Goal: Task Accomplishment & Management: Manage account settings

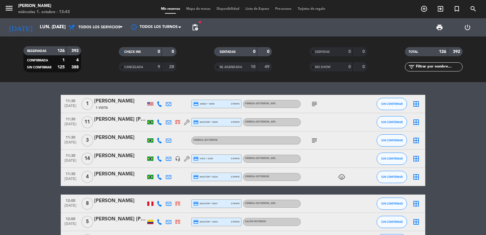
click at [191, 25] on span "pending_actions" at bounding box center [195, 27] width 12 height 12
click at [193, 25] on span "pending_actions" at bounding box center [194, 27] width 7 height 7
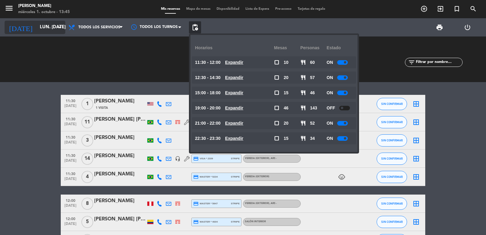
click at [37, 29] on input "lun. 13 oct." at bounding box center [66, 28] width 59 height 12
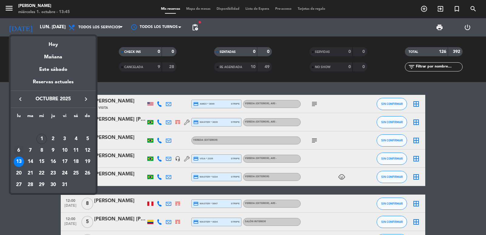
click at [19, 153] on div "6" at bounding box center [19, 150] width 10 height 10
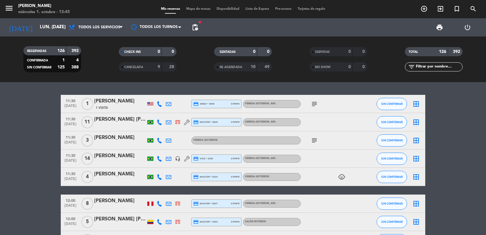
type input "lun. 6 oct."
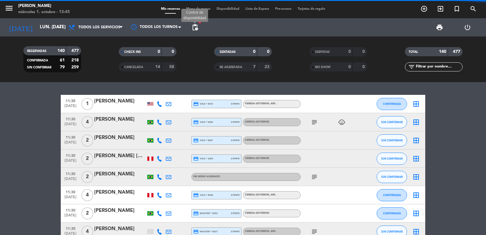
click at [197, 25] on span "pending_actions" at bounding box center [194, 27] width 7 height 7
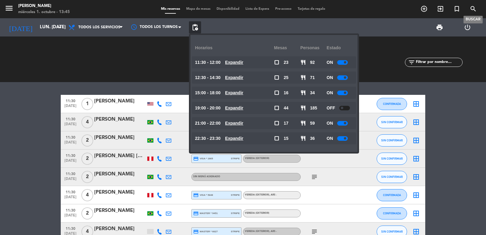
click at [471, 10] on icon "search" at bounding box center [472, 8] width 7 height 7
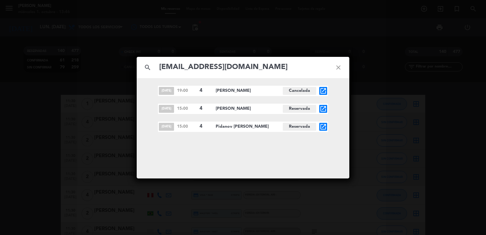
type input "info@argentika.com"
click at [324, 93] on icon "open_in_new" at bounding box center [322, 90] width 7 height 7
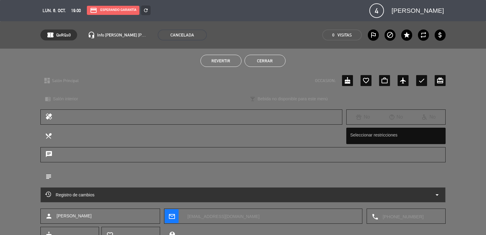
click at [216, 63] on button "Revertir" at bounding box center [220, 61] width 41 height 12
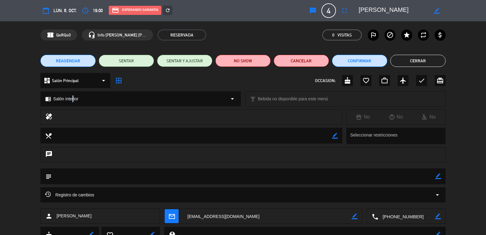
click at [72, 96] on span "Salón interior" at bounding box center [65, 98] width 25 height 7
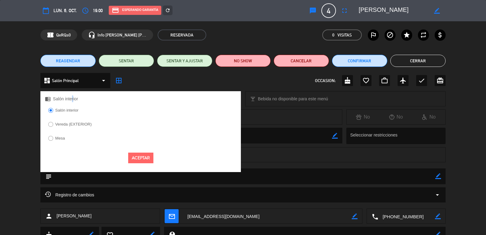
click at [64, 124] on label "Vereda (EXTERIOR)" at bounding box center [73, 124] width 36 height 4
click at [145, 159] on button "Aceptar" at bounding box center [140, 157] width 25 height 11
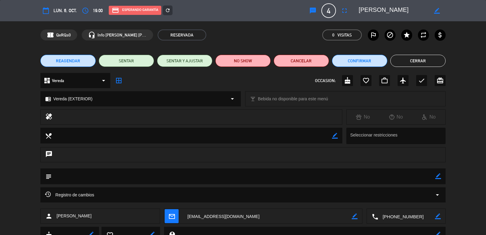
click at [169, 9] on icon "refresh" at bounding box center [167, 10] width 5 height 5
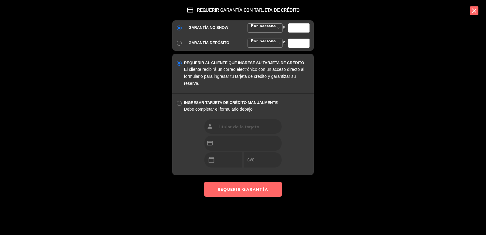
click at [301, 28] on input "number" at bounding box center [298, 27] width 21 height 9
type input "35000"
click at [252, 191] on button "REQUERIR GARANTÍA" at bounding box center [243, 189] width 78 height 15
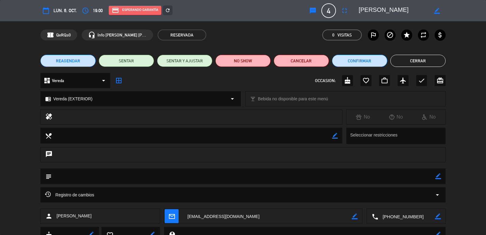
click at [173, 215] on icon "mail_outline" at bounding box center [171, 216] width 7 height 7
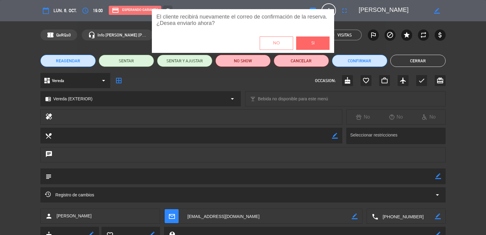
click at [324, 43] on button "Si" at bounding box center [312, 42] width 33 height 13
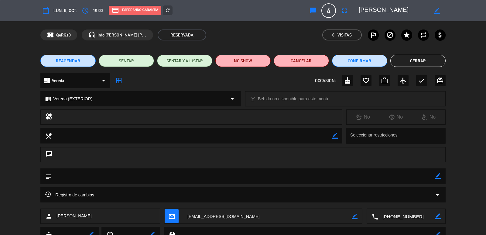
click at [415, 62] on button "Cerrar" at bounding box center [417, 61] width 55 height 12
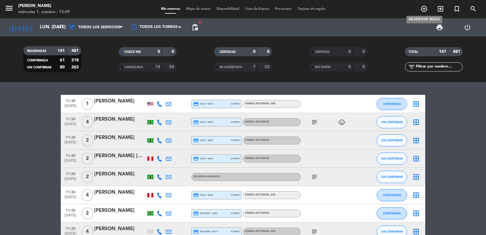
click at [422, 11] on icon "add_circle_outline" at bounding box center [423, 8] width 7 height 7
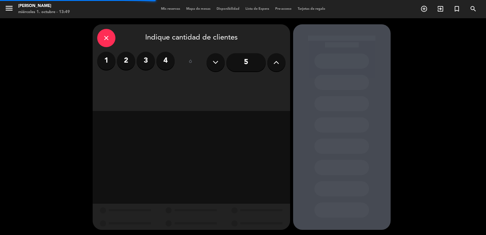
click at [128, 60] on label "2" at bounding box center [126, 61] width 18 height 18
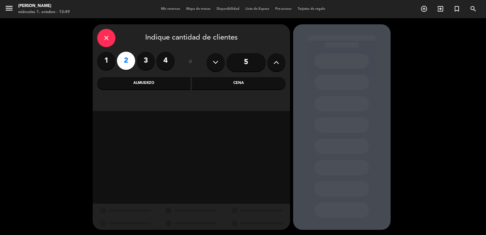
drag, startPoint x: 224, startPoint y: 87, endPoint x: 217, endPoint y: 93, distance: 9.1
click at [224, 87] on div "Cena" at bounding box center [239, 83] width 94 height 12
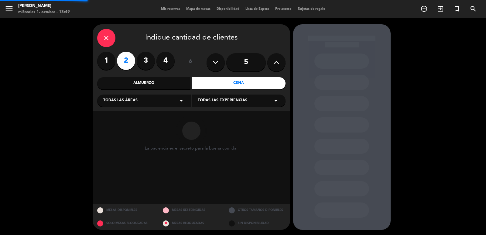
click at [166, 107] on div "Todas las áreas arrow_drop_down" at bounding box center [144, 100] width 94 height 12
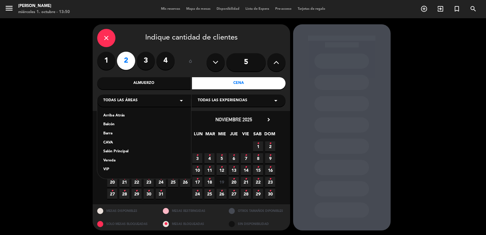
click at [142, 86] on div "Almuerzo" at bounding box center [144, 83] width 94 height 12
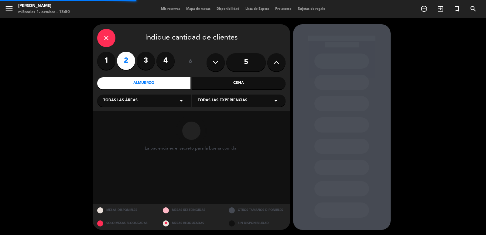
click at [136, 102] on span "Todas las áreas" at bounding box center [120, 100] width 34 height 6
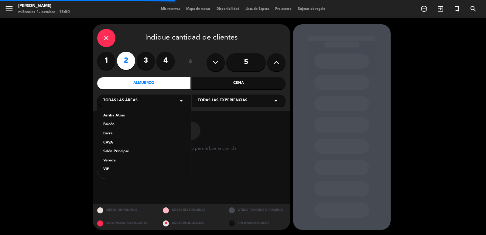
click at [112, 150] on div "Salón Principal" at bounding box center [144, 152] width 82 height 6
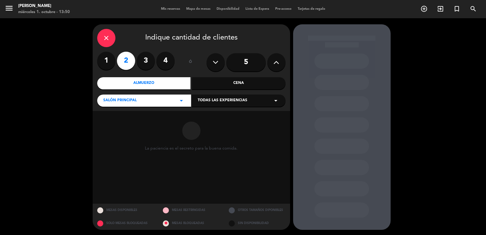
click at [197, 105] on div "Todas las experiencias arrow_drop_down" at bounding box center [239, 100] width 94 height 12
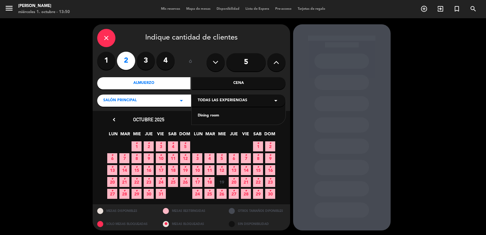
click at [213, 115] on div "Dining room" at bounding box center [239, 116] width 82 height 6
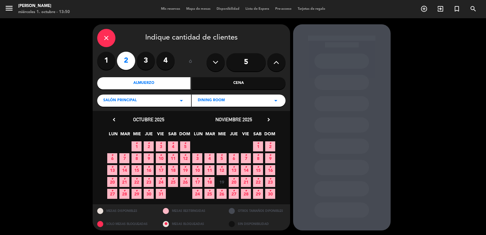
click at [160, 144] on icon "•" at bounding box center [161, 143] width 2 height 10
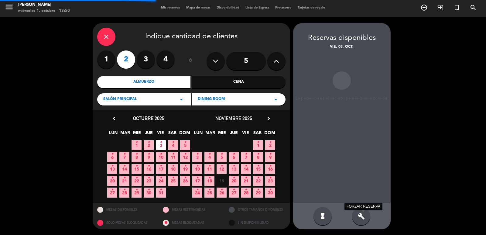
click at [363, 218] on icon "build" at bounding box center [360, 215] width 7 height 7
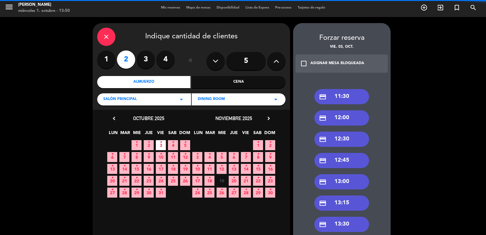
click at [341, 137] on div "credit_card 12:30" at bounding box center [341, 138] width 55 height 15
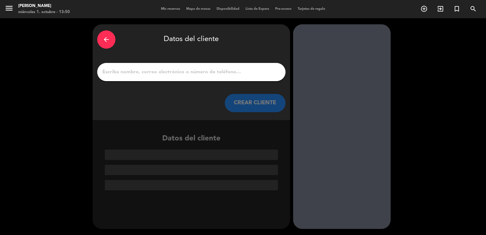
click at [193, 73] on input "1" at bounding box center [191, 72] width 179 height 9
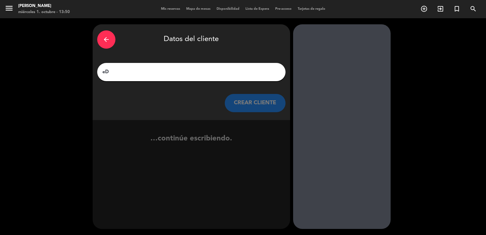
type input "e"
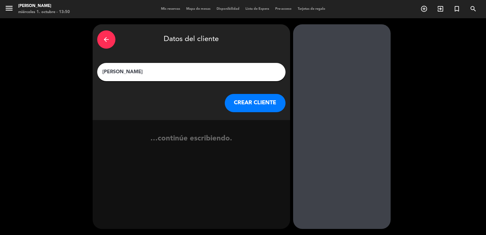
type input "Ed motta"
click at [249, 98] on button "CREAR CLIENTE" at bounding box center [255, 103] width 61 height 18
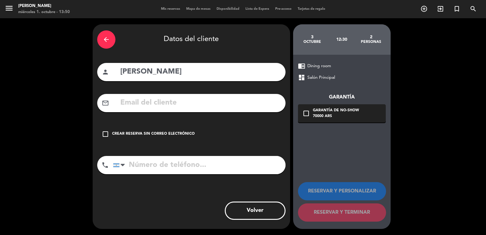
click at [151, 133] on div "Crear reserva sin correo electrónico" at bounding box center [153, 134] width 83 height 6
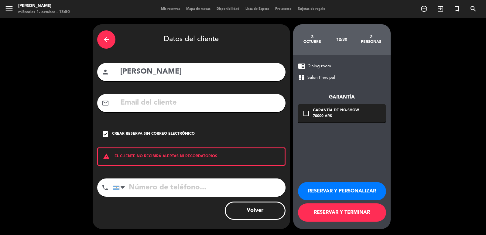
click at [340, 185] on button "RESERVAR Y PERSONALIZAR" at bounding box center [342, 191] width 88 height 18
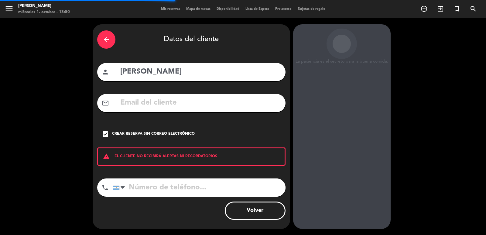
click at [351, 113] on div "La paciencia es el secreto para la buena comida. 3 octubre 12:30 2 personas chr…" at bounding box center [341, 126] width 97 height 204
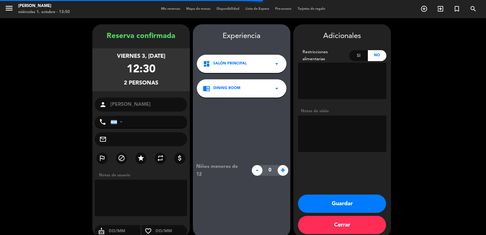
scroll to position [8, 0]
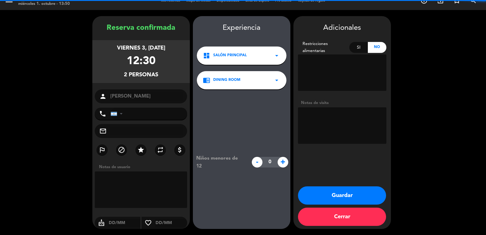
click at [348, 108] on textarea at bounding box center [342, 125] width 88 height 36
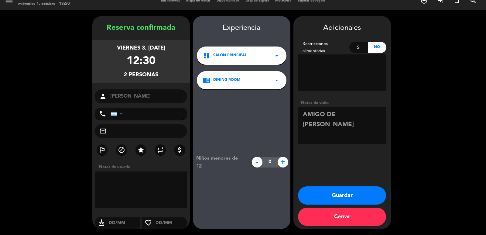
type textarea "AMIGO DE MARTIN BRUNO"
click at [355, 195] on button "Guardar" at bounding box center [342, 195] width 88 height 18
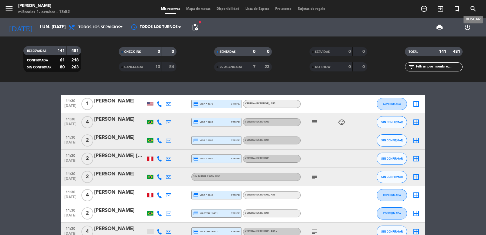
click at [474, 9] on icon "search" at bounding box center [472, 8] width 7 height 7
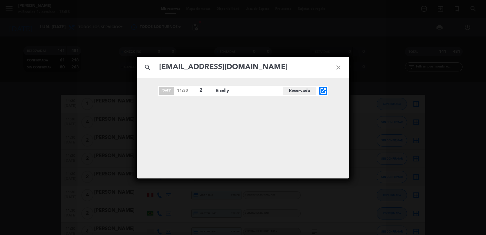
type input "ascastelan@yahoo.com.br"
click at [317, 90] on div "oct. 3 11:30 2 Ricelly Reservada open_in_new" at bounding box center [243, 91] width 170 height 10
click at [323, 89] on icon "open_in_new" at bounding box center [322, 90] width 7 height 7
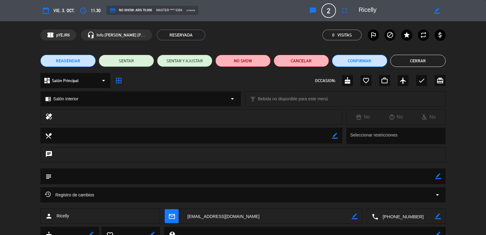
click at [66, 60] on span "REAGENDAR" at bounding box center [68, 61] width 24 height 6
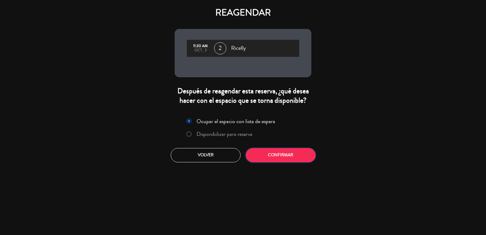
drag, startPoint x: 279, startPoint y: 148, endPoint x: 285, endPoint y: 154, distance: 8.8
click at [280, 149] on button "Confirmar" at bounding box center [281, 155] width 70 height 14
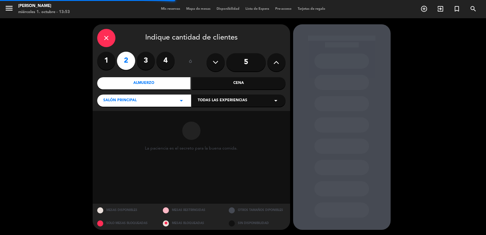
click at [208, 104] on div "Todas las experiencias arrow_drop_down" at bounding box center [239, 100] width 94 height 12
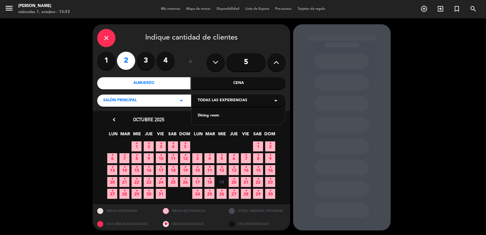
click at [214, 114] on div "Dining room" at bounding box center [239, 116] width 82 height 6
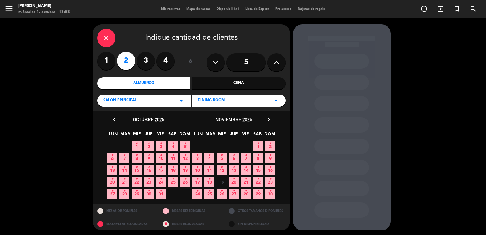
click at [174, 143] on icon "•" at bounding box center [173, 143] width 2 height 10
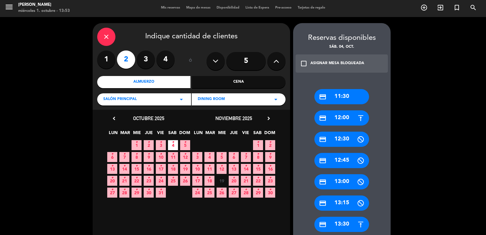
click at [337, 96] on div "credit_card 11:30" at bounding box center [341, 96] width 55 height 15
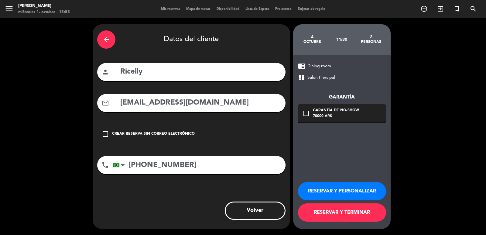
scroll to position [0, 0]
drag, startPoint x: 359, startPoint y: 191, endPoint x: 291, endPoint y: 178, distance: 69.3
click at [358, 191] on button "RESERVAR Y PERSONALIZAR" at bounding box center [342, 191] width 88 height 18
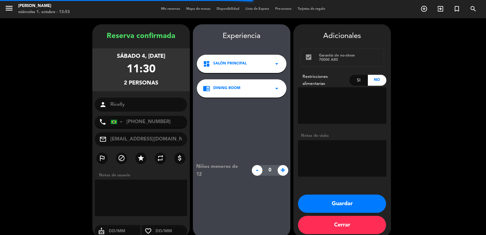
scroll to position [8, 0]
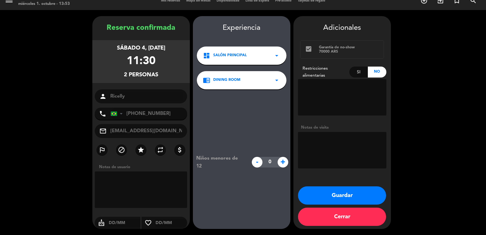
drag, startPoint x: 102, startPoint y: 48, endPoint x: 172, endPoint y: 80, distance: 76.8
click at [172, 80] on div "sábado 4, oct. 2025 11:30 2 personas" at bounding box center [140, 61] width 97 height 43
copy div "sábado 4, oct. 2025 11:30 2 personas"
drag, startPoint x: 337, startPoint y: 190, endPoint x: 255, endPoint y: 140, distance: 96.4
click at [337, 190] on button "Guardar" at bounding box center [342, 195] width 88 height 18
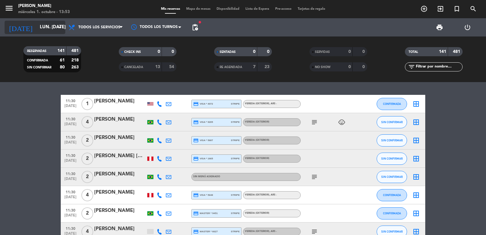
click at [50, 30] on input "lun. 6 oct." at bounding box center [66, 28] width 59 height 12
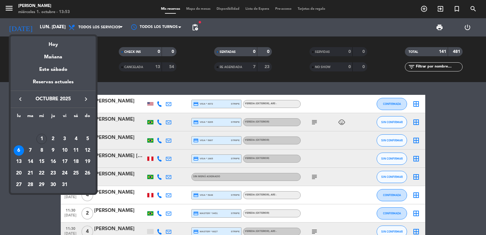
click at [89, 101] on icon "keyboard_arrow_right" at bounding box center [85, 98] width 7 height 7
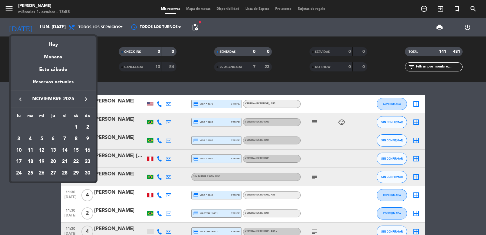
click at [63, 172] on div "28" at bounding box center [65, 173] width 10 height 10
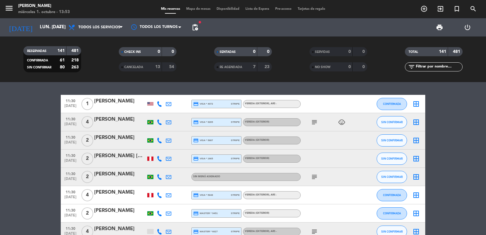
type input "vie. 28 nov."
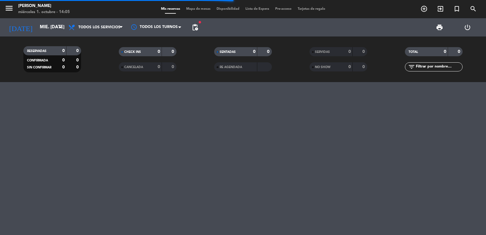
click at [431, 68] on input "text" at bounding box center [438, 66] width 47 height 7
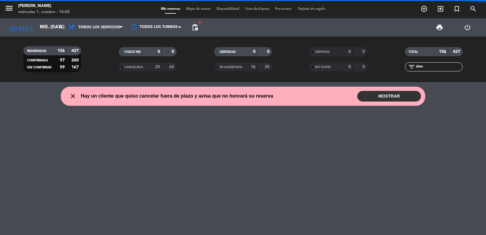
type input "shm"
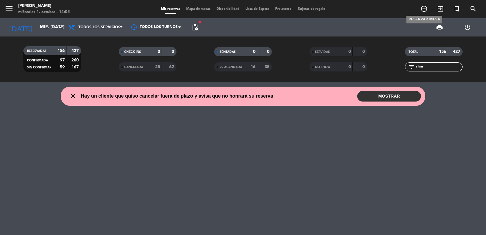
click at [421, 6] on icon "add_circle_outline" at bounding box center [423, 8] width 7 height 7
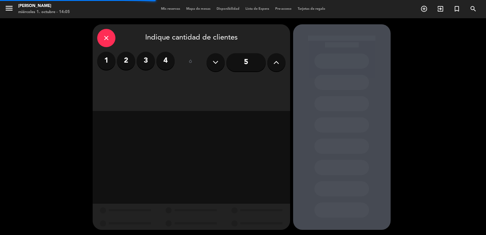
drag, startPoint x: 280, startPoint y: 64, endPoint x: 281, endPoint y: 57, distance: 7.1
click at [280, 63] on button at bounding box center [276, 62] width 18 height 18
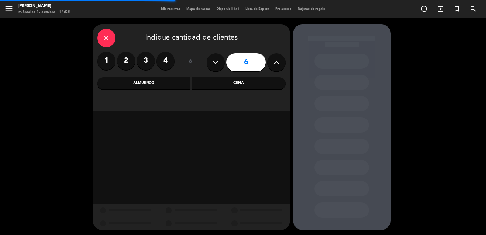
click at [281, 57] on button at bounding box center [276, 62] width 18 height 18
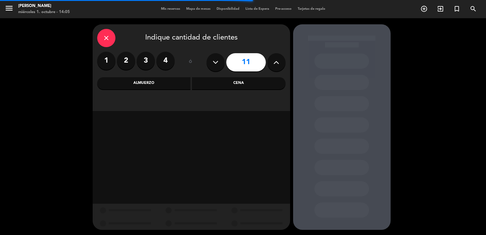
click at [281, 57] on button at bounding box center [276, 62] width 18 height 18
type input "12"
click at [233, 83] on div "Cena" at bounding box center [239, 83] width 94 height 12
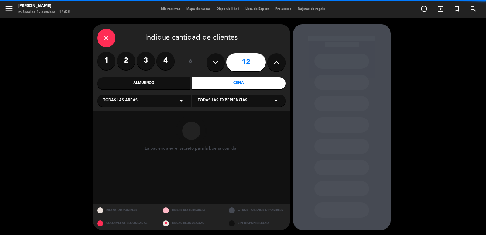
click at [123, 103] on span "Todas las áreas" at bounding box center [120, 100] width 34 height 6
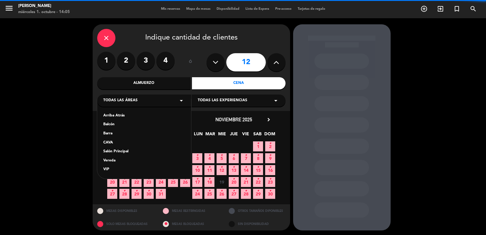
click at [109, 159] on div "Vereda" at bounding box center [144, 161] width 82 height 6
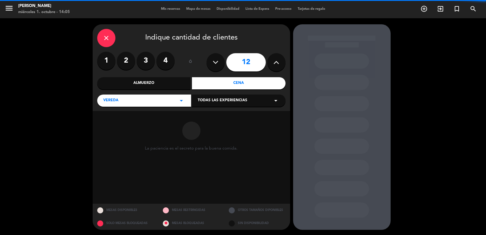
click at [219, 98] on span "Todas las experiencias" at bounding box center [223, 100] width 50 height 6
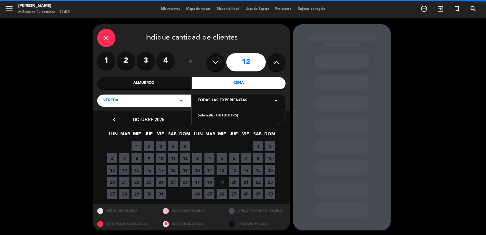
click at [217, 118] on div "Sidewalk (OUTDOORS)" at bounding box center [239, 116] width 82 height 6
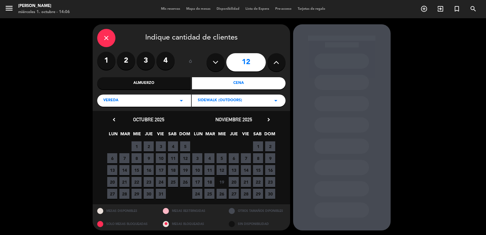
click at [235, 181] on span "20" at bounding box center [234, 182] width 10 height 10
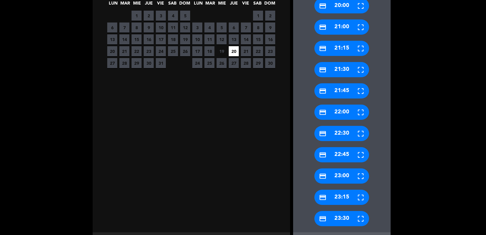
scroll to position [160, 0]
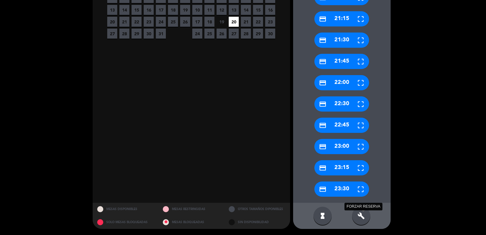
click at [364, 213] on icon "build" at bounding box center [360, 215] width 7 height 7
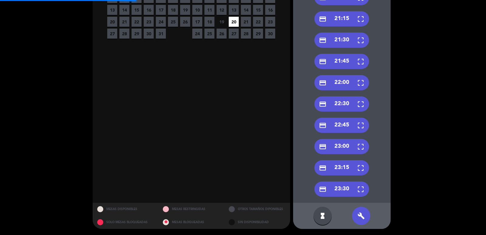
scroll to position [0, 0]
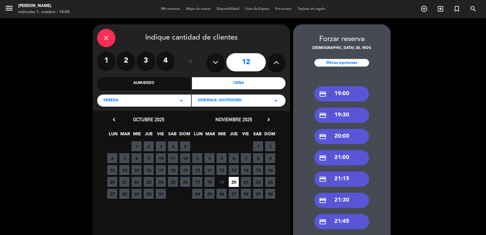
click at [335, 93] on div "credit_card 19:00" at bounding box center [341, 93] width 55 height 15
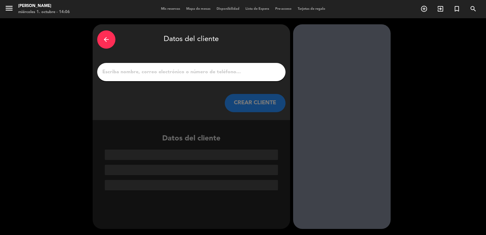
click at [151, 72] on input "1" at bounding box center [191, 72] width 179 height 9
paste input "John Burnell"
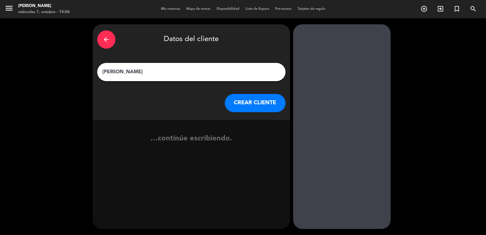
type input "John Burnell"
click at [263, 100] on button "CREAR CLIENTE" at bounding box center [255, 103] width 61 height 18
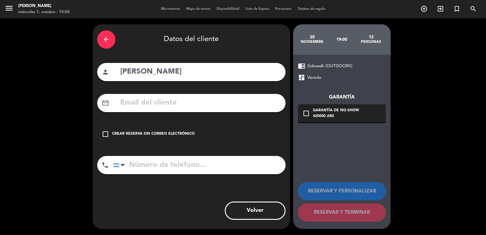
click at [191, 96] on div "mail_outline" at bounding box center [191, 103] width 188 height 18
click at [193, 101] on input "text" at bounding box center [200, 103] width 161 height 12
paste input "+1 310 344 8822 Bridget.f.hearst@gmail.com"
drag, startPoint x: 179, startPoint y: 103, endPoint x: 58, endPoint y: 94, distance: 121.5
click at [58, 94] on div "arrow_back Datos del cliente person John Burnell mail_outline +1 310 344 8822 B…" at bounding box center [243, 126] width 486 height 217
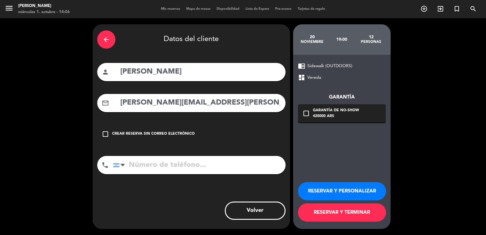
type input "Bridget.f.hearst@gmail.com"
click at [254, 162] on input "tel" at bounding box center [199, 165] width 172 height 18
paste input "+1 310 344 8822"
type input "+1 310 344 8822"
click at [335, 116] on div "420000 ARS" at bounding box center [336, 116] width 46 height 6
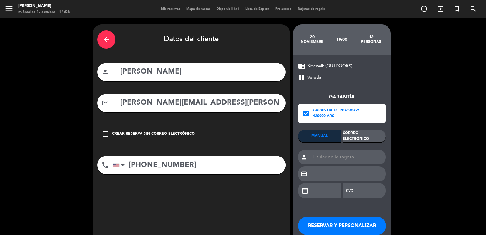
click at [371, 137] on div "Correo Electrónico" at bounding box center [364, 136] width 43 height 12
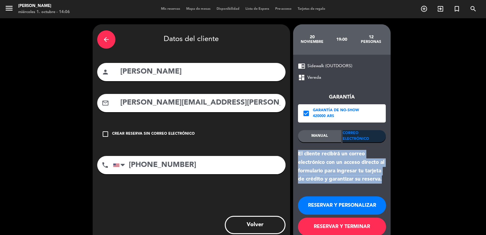
drag, startPoint x: 384, startPoint y: 181, endPoint x: 295, endPoint y: 152, distance: 93.0
click at [295, 152] on div "chrome_reader_mode Sidewalk (OUTDOORS) dashboard Vereda Garantía check_box Gara…" at bounding box center [341, 149] width 97 height 188
copy div "El cliente recibirá un correo electrónico con un acceso directo al formulario p…"
drag, startPoint x: 323, startPoint y: 207, endPoint x: 190, endPoint y: 108, distance: 166.1
click at [322, 207] on button "RESERVAR Y PERSONALIZAR" at bounding box center [342, 205] width 88 height 18
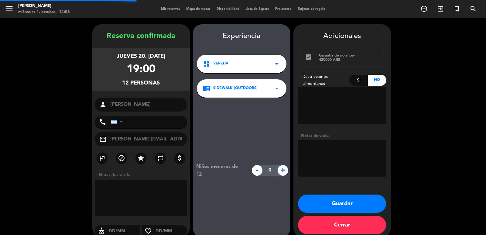
type input "+13103448822"
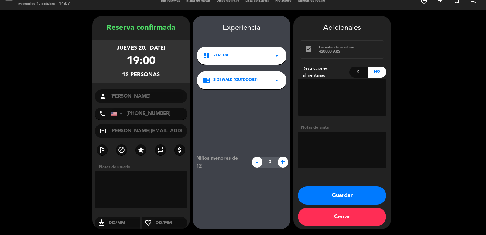
drag, startPoint x: 103, startPoint y: 43, endPoint x: 207, endPoint y: 97, distance: 117.5
click at [175, 74] on div "jueves 20, nov. 2025 19:00 12 personas" at bounding box center [140, 61] width 97 height 43
copy div "jueves 20, nov. 2025 19:00 12 personas"
click at [339, 153] on textarea at bounding box center [342, 150] width 88 height 36
drag, startPoint x: 315, startPoint y: 144, endPoint x: 295, endPoint y: 139, distance: 20.1
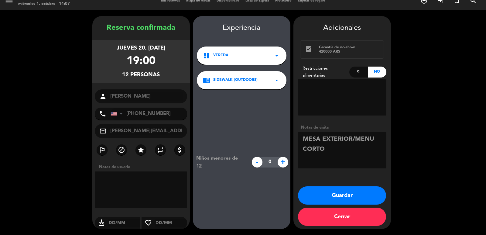
click at [295, 139] on div "Adicionales check_box Garantía de no-show 420000 ARS Restricciones alimentarias…" at bounding box center [341, 96] width 97 height 149
type textarea "MESA EXTERIOR/MENU CORTO"
click at [339, 155] on textarea at bounding box center [342, 150] width 88 height 36
click at [332, 153] on textarea at bounding box center [342, 150] width 88 height 36
click at [331, 190] on button "Guardar" at bounding box center [342, 195] width 88 height 18
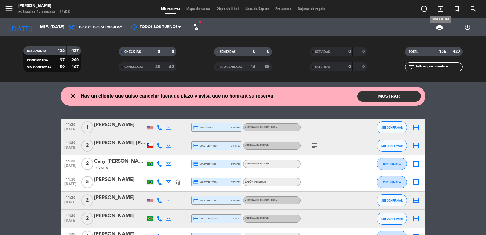
click at [473, 9] on icon "search" at bounding box center [472, 8] width 7 height 7
type input "Jeanhanff@gmail.com"
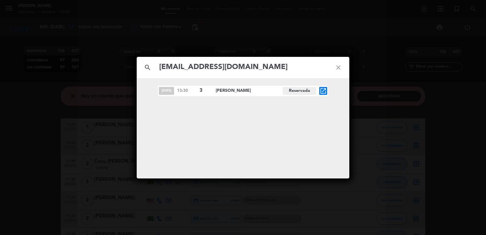
click at [320, 94] on icon "open_in_new" at bounding box center [322, 90] width 7 height 7
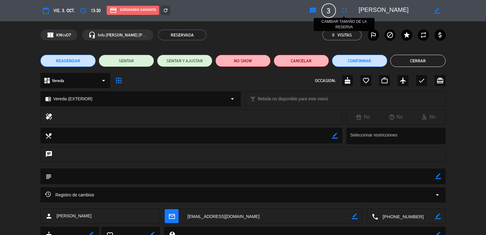
click at [345, 14] on icon "fullscreen" at bounding box center [344, 10] width 7 height 7
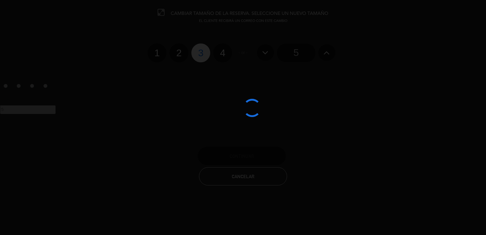
click at [218, 59] on div at bounding box center [243, 117] width 486 height 235
drag, startPoint x: 223, startPoint y: 58, endPoint x: 221, endPoint y: 56, distance: 3.2
click at [223, 58] on div at bounding box center [243, 117] width 486 height 235
click at [224, 59] on div at bounding box center [243, 117] width 486 height 235
click at [225, 60] on div at bounding box center [243, 117] width 486 height 235
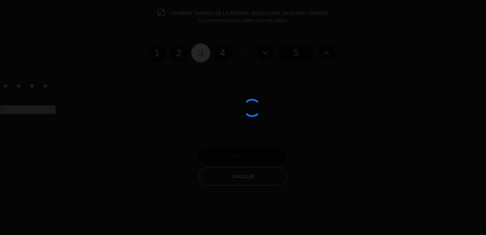
click at [226, 60] on div at bounding box center [243, 117] width 486 height 235
click at [226, 60] on edit-booking-info-modal "CAMBIAR TAMAÑO DE LA RESERVA. SELECCIONE UN NUEVO TAMAÑO EL CLIENTE RECIBIRÁ UN…" at bounding box center [243, 117] width 486 height 235
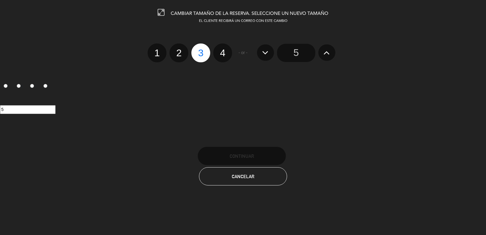
click at [227, 60] on label "4" at bounding box center [222, 52] width 19 height 19
click at [224, 50] on input "4" at bounding box center [222, 48] width 4 height 4
click at [227, 60] on label "4" at bounding box center [222, 52] width 19 height 19
click at [224, 50] on input "4" at bounding box center [222, 48] width 4 height 4
click at [229, 60] on label "4" at bounding box center [222, 52] width 19 height 19
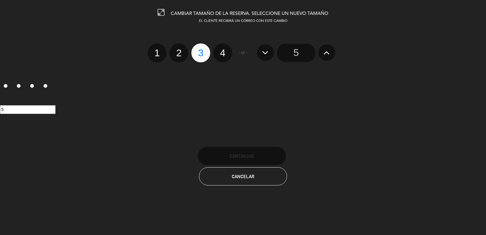
click at [224, 50] on input "4" at bounding box center [222, 48] width 4 height 4
radio input "true"
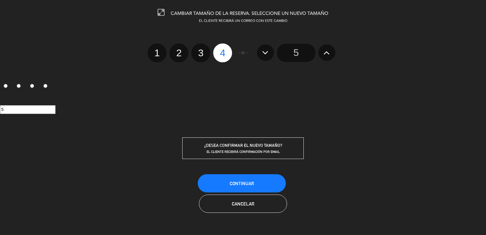
radio input "false"
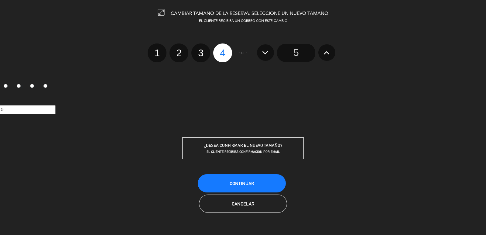
radio input "false"
radio input "true"
click at [248, 178] on button "Continuar" at bounding box center [242, 183] width 88 height 18
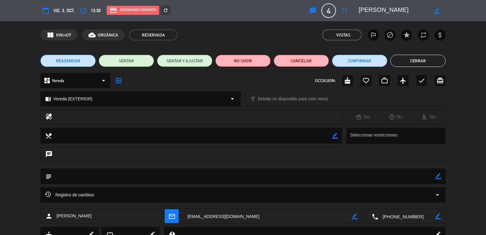
click at [177, 213] on span "mail_outline" at bounding box center [172, 216] width 14 height 14
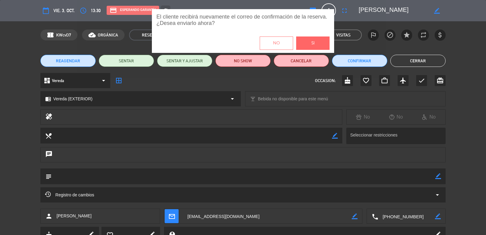
click at [323, 44] on button "Si" at bounding box center [312, 42] width 33 height 13
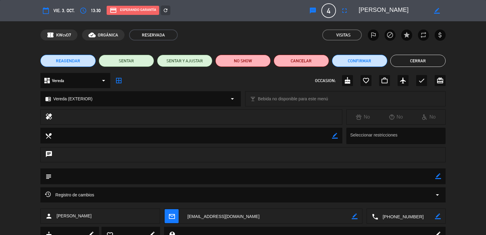
click at [413, 57] on div "El cliente recibirá nuevamente el correo de confirmación de la reserva. ¿Desea …" at bounding box center [243, 117] width 486 height 217
click at [416, 61] on button "Cerrar" at bounding box center [417, 61] width 55 height 12
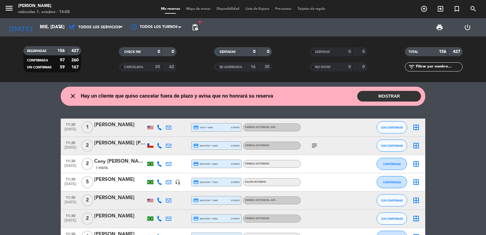
click at [472, 4] on span "search" at bounding box center [473, 9] width 16 height 10
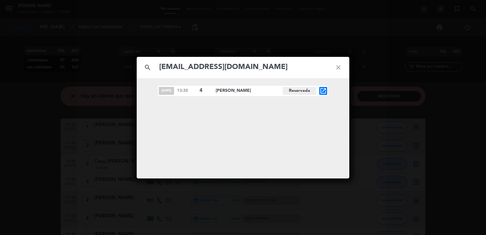
type input "Jeanhanff@gmail.com"
drag, startPoint x: 162, startPoint y: 90, endPoint x: 313, endPoint y: 104, distance: 152.5
click at [318, 108] on div "oct. 3 13:30 4 Paul Muldoon Reservada open_in_new" at bounding box center [243, 128] width 213 height 100
copy div "oct. 3 13:30 4 Paul Muldoon Reservada"
click at [235, 44] on div "search Jeanhanff@gmail.com close oct. 3 13:30 4 Paul Muldoon Reservada open_in_…" at bounding box center [243, 117] width 486 height 235
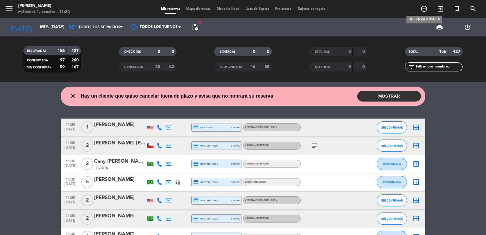
click at [420, 11] on icon "add_circle_outline" at bounding box center [423, 8] width 7 height 7
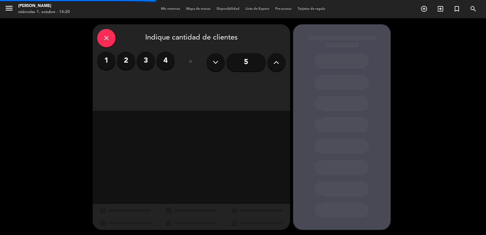
click at [126, 63] on label "2" at bounding box center [126, 61] width 18 height 18
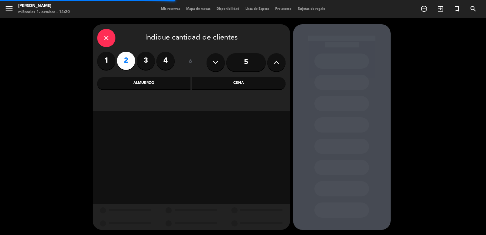
click at [135, 83] on div "Almuerzo" at bounding box center [144, 83] width 94 height 12
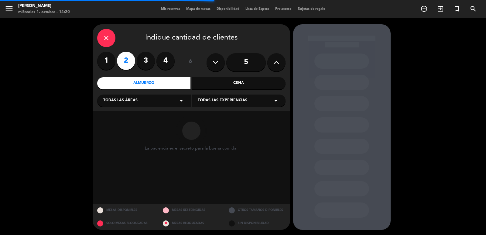
drag, startPoint x: 128, startPoint y: 100, endPoint x: 126, endPoint y: 104, distance: 3.7
click at [128, 100] on span "Todas las áreas" at bounding box center [120, 100] width 34 height 6
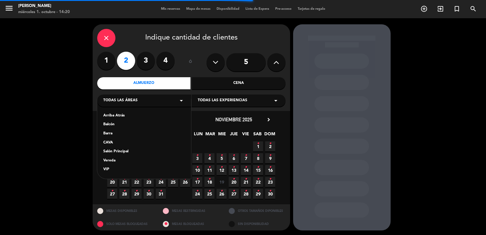
click at [119, 150] on div "Salón Principal" at bounding box center [144, 152] width 82 height 6
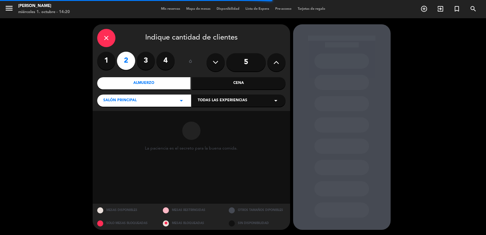
click at [227, 102] on span "Todas las experiencias" at bounding box center [223, 100] width 50 height 6
click at [218, 115] on div "Dining room" at bounding box center [239, 116] width 82 height 6
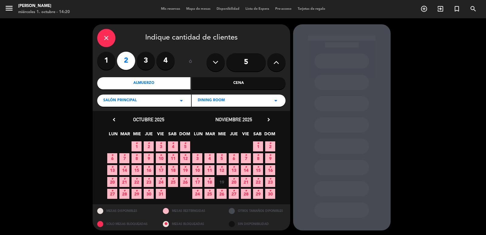
drag, startPoint x: 136, startPoint y: 98, endPoint x: 138, endPoint y: 106, distance: 8.5
click at [136, 98] on div "Salón Principal arrow_drop_down" at bounding box center [144, 100] width 94 height 12
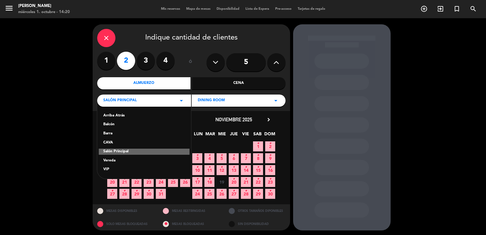
click at [120, 163] on div "Vereda" at bounding box center [144, 161] width 82 height 6
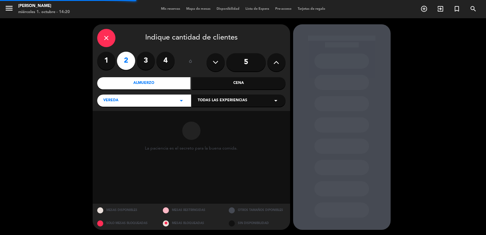
click at [252, 106] on div "close Indique cantidad de clientes 1 2 3 4 ó 5 Almuerzo Cena Vereda arrow_drop_…" at bounding box center [191, 67] width 197 height 87
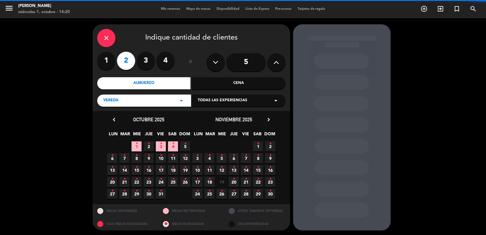
click at [246, 100] on span "Todas las experiencias" at bounding box center [223, 100] width 50 height 6
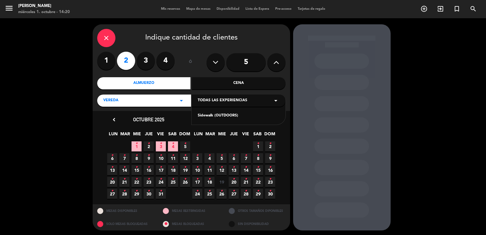
click at [224, 115] on div "Sidewalk (OUTDOORS)" at bounding box center [239, 116] width 82 height 6
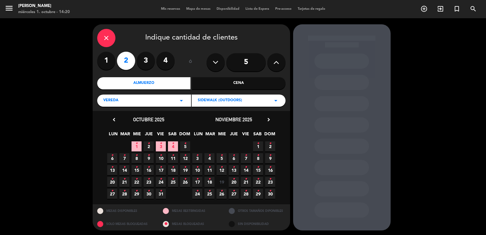
click at [162, 145] on icon "•" at bounding box center [161, 143] width 2 height 10
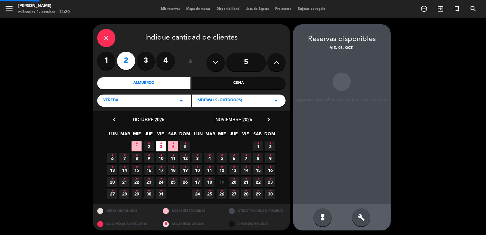
scroll to position [1, 0]
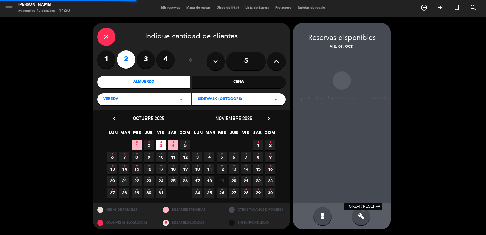
click at [359, 215] on icon "build" at bounding box center [360, 215] width 7 height 7
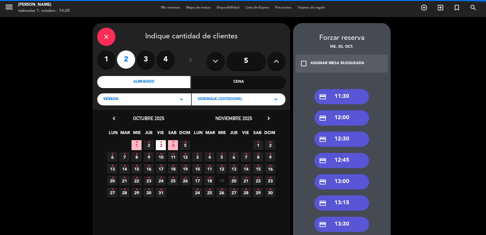
click at [337, 222] on div "credit_card 13:30" at bounding box center [341, 224] width 55 height 15
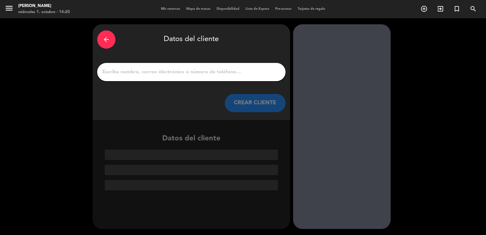
click at [183, 75] on input "1" at bounding box center [191, 72] width 179 height 9
paste input "Genesis Vásquez"
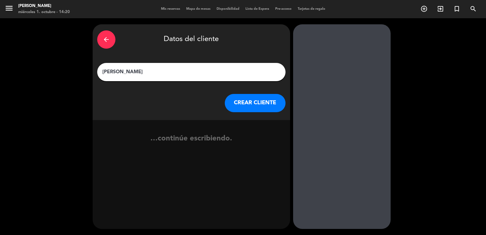
type input "Genesis Vásquez"
click at [237, 101] on button "CREAR CLIENTE" at bounding box center [255, 103] width 61 height 18
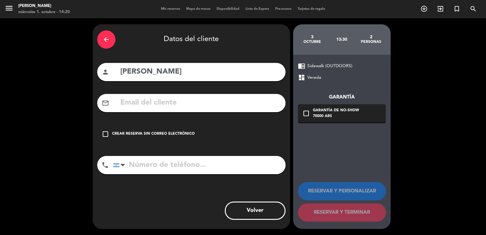
click at [175, 106] on input "text" at bounding box center [200, 103] width 161 height 12
paste input "+593 982441736 gemavasquez_96@hotmail.com"
drag, startPoint x: 170, startPoint y: 104, endPoint x: 42, endPoint y: 104, distance: 128.5
click at [42, 104] on div "arrow_back Datos del cliente person Genesis Vásquez mail_outline +593 982441736…" at bounding box center [243, 126] width 486 height 217
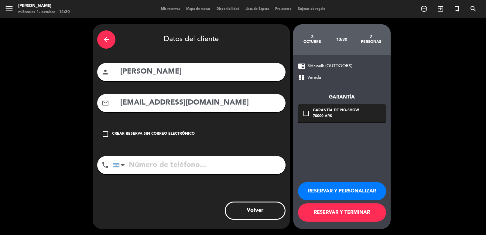
type input "gemavasquez_96@hotmail.com"
click at [184, 155] on div "arrow_back Datos del cliente person Genesis Vásquez mail_outline gemavasquez_96…" at bounding box center [191, 126] width 197 height 204
drag, startPoint x: 193, startPoint y: 170, endPoint x: 197, endPoint y: 165, distance: 6.9
click at [194, 167] on input "tel" at bounding box center [199, 165] width 172 height 18
paste input "+593 982441736"
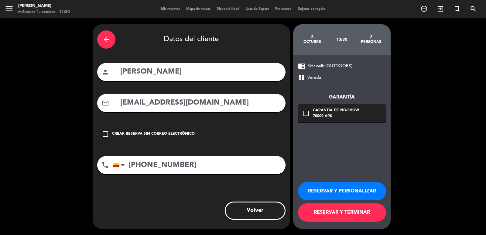
type input "+593 982441736"
click at [335, 110] on div "Garantía de no-show" at bounding box center [336, 111] width 46 height 6
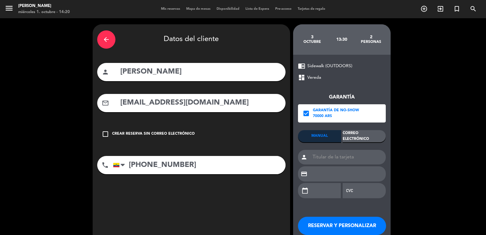
click at [363, 134] on div "Correo Electrónico" at bounding box center [364, 136] width 43 height 12
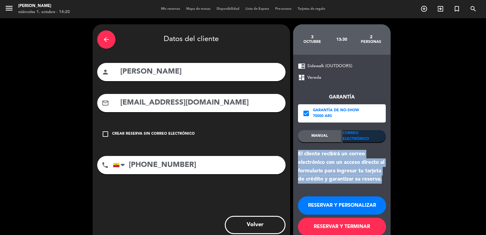
drag, startPoint x: 382, startPoint y: 180, endPoint x: 297, endPoint y: 156, distance: 88.3
click at [297, 156] on div "chrome_reader_mode Sidewalk (OUTDOORS) dashboard Vereda Garantía check_box Gara…" at bounding box center [341, 149] width 97 height 188
copy div "El cliente recibirá un correo electrónico con un acceso directo al formulario p…"
drag, startPoint x: 321, startPoint y: 201, endPoint x: 177, endPoint y: 131, distance: 159.5
click at [317, 201] on button "RESERVAR Y PERSONALIZAR" at bounding box center [342, 205] width 88 height 18
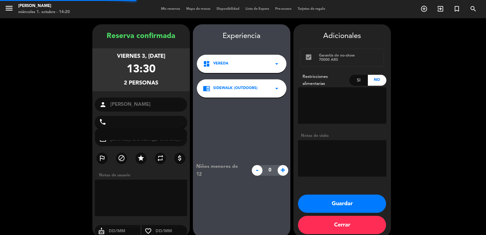
type input "+593982441736"
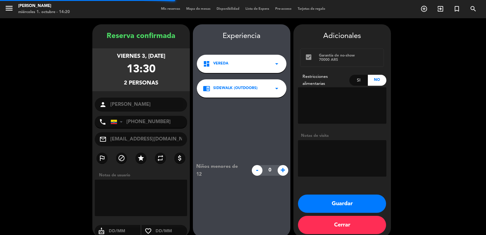
scroll to position [8, 0]
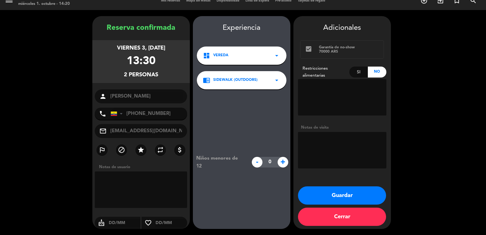
drag, startPoint x: 103, startPoint y: 45, endPoint x: 163, endPoint y: 73, distance: 67.0
click at [163, 73] on div "viernes 3, oct. 2025 13:30 2 personas" at bounding box center [140, 61] width 97 height 43
copy div "viernes 3, oct. 2025 13:30 2 personas"
drag, startPoint x: 320, startPoint y: 130, endPoint x: 324, endPoint y: 138, distance: 9.5
click at [322, 133] on div "Notas de visita" at bounding box center [342, 147] width 88 height 46
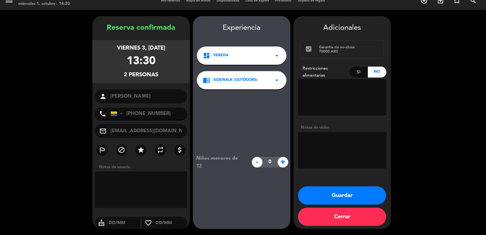
drag, startPoint x: 325, startPoint y: 140, endPoint x: 318, endPoint y: 149, distance: 10.8
click at [325, 141] on textarea at bounding box center [342, 150] width 88 height 36
type textarea "EXTERIOR"
click at [325, 191] on button "Guardar" at bounding box center [342, 195] width 88 height 18
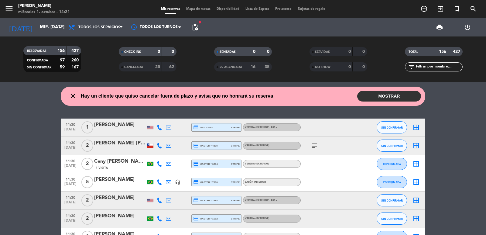
click at [425, 7] on icon "add_circle_outline" at bounding box center [423, 8] width 7 height 7
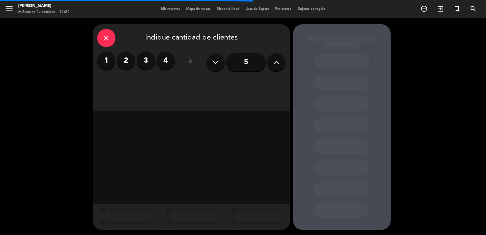
click at [123, 63] on label "2" at bounding box center [126, 61] width 18 height 18
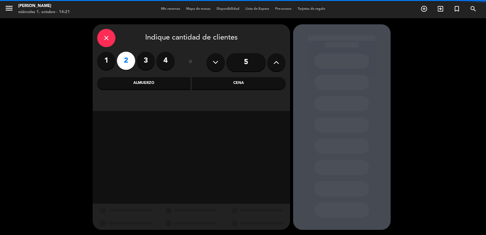
drag, startPoint x: 217, startPoint y: 86, endPoint x: 206, endPoint y: 93, distance: 12.9
click at [217, 86] on div "Cena" at bounding box center [239, 83] width 94 height 12
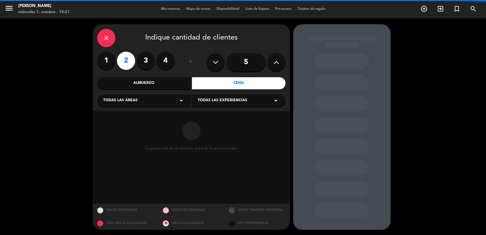
drag, startPoint x: 206, startPoint y: 93, endPoint x: 163, endPoint y: 105, distance: 44.4
click at [163, 104] on div "Todas las áreas arrow_drop_down" at bounding box center [144, 100] width 94 height 12
click at [106, 159] on div "Vereda" at bounding box center [144, 161] width 82 height 6
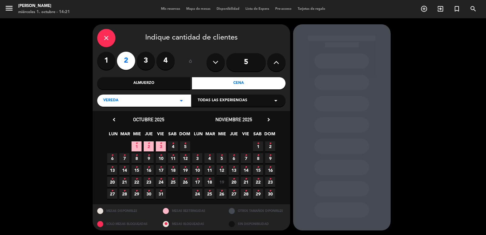
click at [218, 98] on span "Todas las experiencias" at bounding box center [223, 100] width 50 height 6
click at [210, 109] on div "Sidewalk (OUTDOORS)" at bounding box center [239, 112] width 94 height 26
click at [210, 115] on div "Sidewalk (OUTDOORS)" at bounding box center [239, 116] width 82 height 6
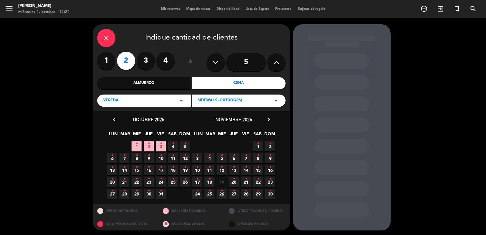
drag, startPoint x: 145, startPoint y: 181, endPoint x: 156, endPoint y: 183, distance: 12.0
click at [145, 181] on span "23 •" at bounding box center [149, 182] width 10 height 10
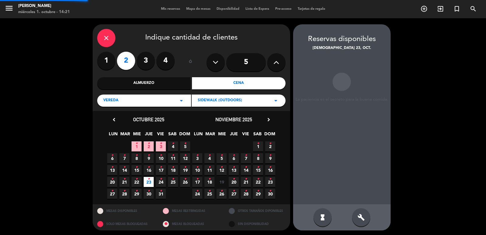
scroll to position [1, 0]
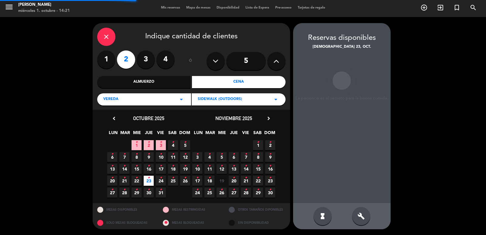
click at [355, 214] on div "build" at bounding box center [361, 216] width 18 height 18
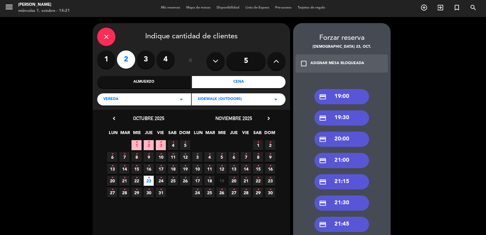
click at [354, 206] on div "credit_card 21:30" at bounding box center [341, 202] width 55 height 15
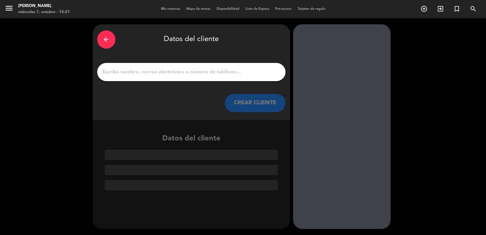
click at [198, 73] on input "1" at bounding box center [191, 72] width 179 height 9
paste input "Ivan Rodrigues"
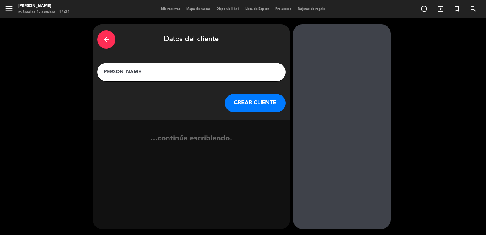
type input "Ivan Rodrigues"
drag, startPoint x: 255, startPoint y: 110, endPoint x: 107, endPoint y: 6, distance: 180.5
click at [254, 110] on button "CREAR CLIENTE" at bounding box center [255, 103] width 61 height 18
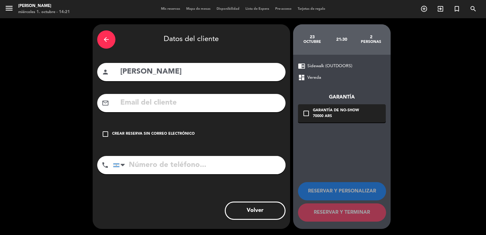
click at [198, 106] on input "text" at bounding box center [200, 103] width 161 height 12
paste input "gabiquarentei88@gmail.com"
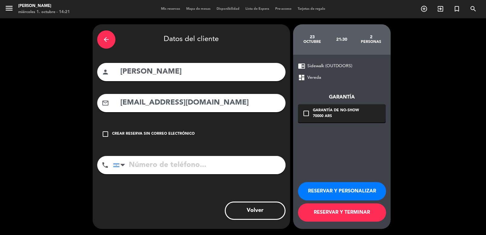
type input "gabiquarentei88@gmail.com"
click at [203, 162] on input "tel" at bounding box center [199, 165] width 172 height 18
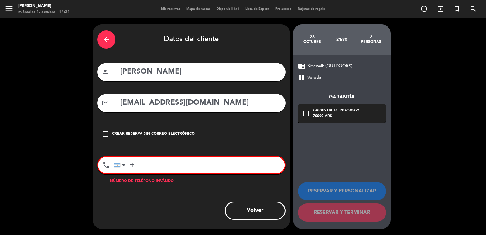
paste input "55 (11) 991667788"
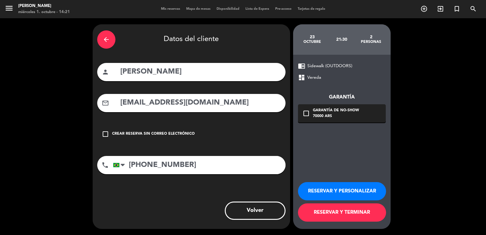
type input "+55 (11) 991667788"
click at [331, 112] on div "Garantía de no-show" at bounding box center [336, 111] width 46 height 6
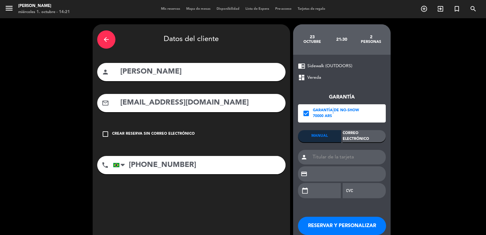
click at [365, 141] on div "Correo Electrónico" at bounding box center [364, 136] width 43 height 12
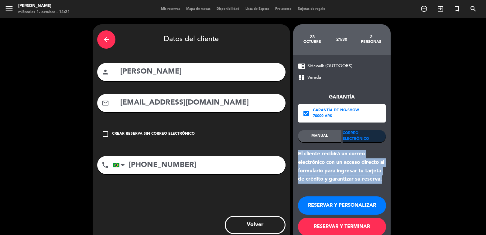
drag, startPoint x: 382, startPoint y: 179, endPoint x: 324, endPoint y: 205, distance: 63.7
click at [298, 152] on div "El cliente recibirá un correo electrónico con un acceso directo al formulario p…" at bounding box center [342, 167] width 88 height 34
copy div "El cliente recibirá un correo electrónico con un acceso directo al formulario p…"
drag, startPoint x: 329, startPoint y: 210, endPoint x: 284, endPoint y: 188, distance: 50.7
click at [327, 209] on button "RESERVAR Y PERSONALIZAR" at bounding box center [342, 205] width 88 height 18
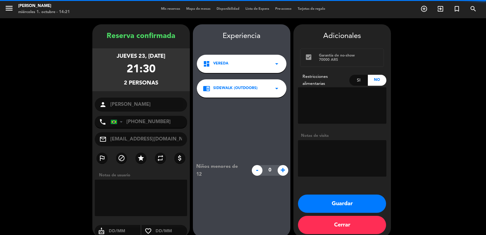
scroll to position [8, 0]
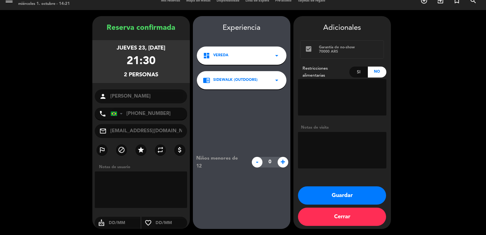
drag, startPoint x: 106, startPoint y: 41, endPoint x: 227, endPoint y: 96, distance: 133.3
click at [166, 75] on div "jueves 23, oct. 2025 21:30 2 personas" at bounding box center [140, 61] width 97 height 43
copy div "jueves 23, oct. 2025 21:30 2 personas"
drag, startPoint x: 354, startPoint y: 151, endPoint x: 298, endPoint y: 114, distance: 67.7
click at [353, 148] on textarea at bounding box center [342, 150] width 88 height 36
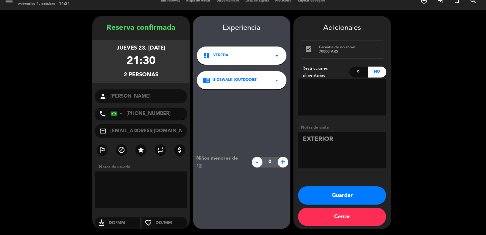
type textarea "EXTERIOR"
click at [346, 193] on button "Guardar" at bounding box center [342, 195] width 88 height 18
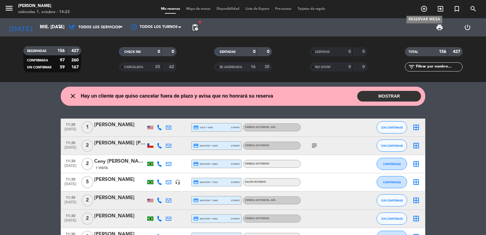
click at [423, 11] on icon "add_circle_outline" at bounding box center [423, 8] width 7 height 7
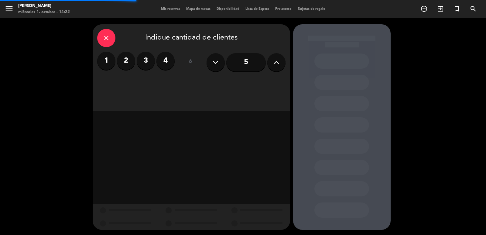
click at [130, 62] on label "2" at bounding box center [126, 61] width 18 height 18
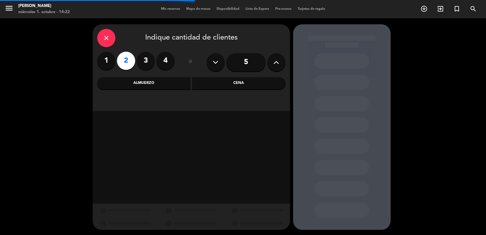
click at [227, 86] on div "Cena" at bounding box center [239, 83] width 94 height 12
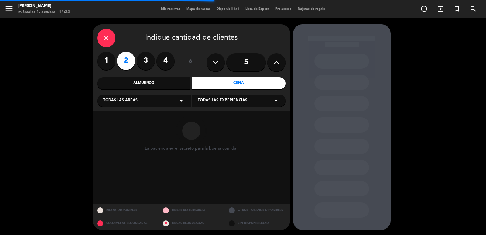
drag, startPoint x: 217, startPoint y: 91, endPoint x: 180, endPoint y: 104, distance: 39.8
click at [184, 101] on icon "arrow_drop_down" at bounding box center [181, 100] width 7 height 7
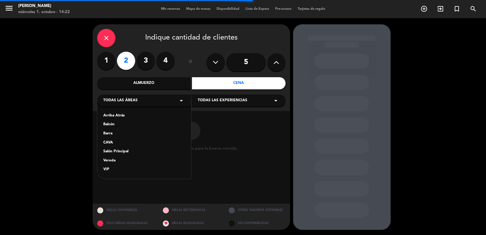
click at [118, 154] on div "Salón Principal" at bounding box center [144, 152] width 82 height 6
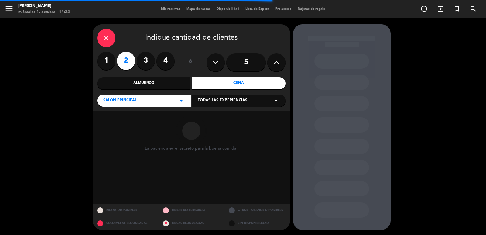
click at [238, 107] on div "close Indique cantidad de clientes 1 2 3 4 ó 5 Almuerzo Cena Salón Principal ar…" at bounding box center [191, 67] width 197 height 87
click at [234, 103] on span "Todas las experiencias" at bounding box center [223, 100] width 50 height 6
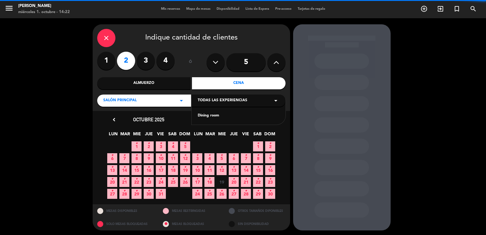
click at [223, 115] on div "Dining room" at bounding box center [239, 116] width 82 height 6
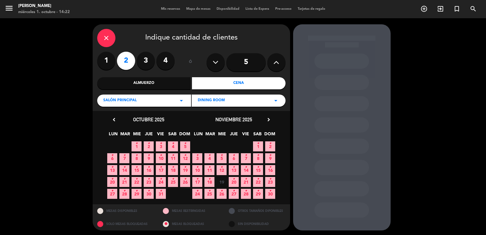
click at [267, 118] on icon "chevron_right" at bounding box center [268, 119] width 6 height 6
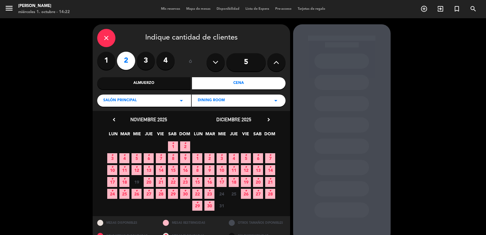
click at [267, 118] on icon "chevron_right" at bounding box center [268, 119] width 6 height 6
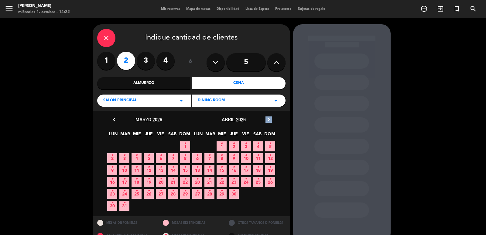
click at [267, 117] on icon "chevron_right" at bounding box center [268, 119] width 6 height 6
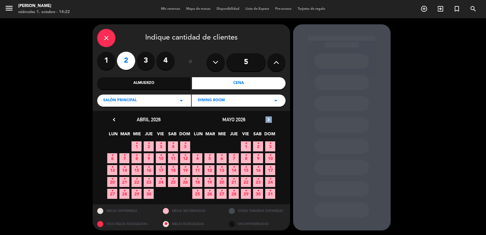
click at [267, 117] on icon "chevron_right" at bounding box center [268, 119] width 6 height 6
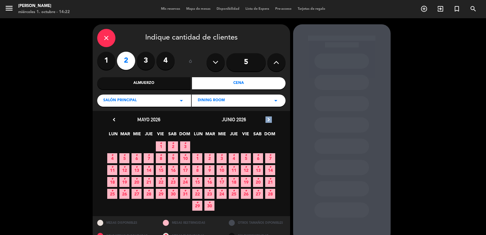
click at [267, 117] on icon "chevron_right" at bounding box center [268, 119] width 6 height 6
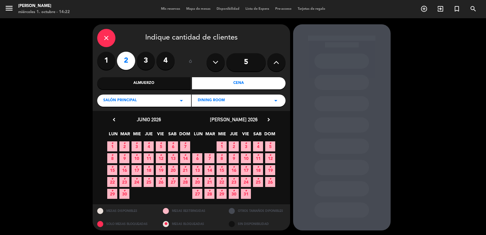
click at [162, 160] on span "12 •" at bounding box center [161, 158] width 10 height 10
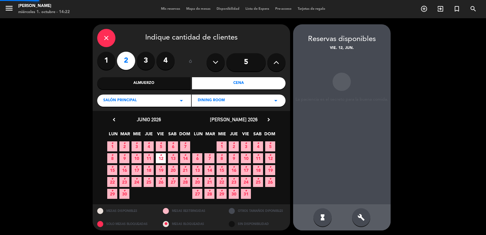
scroll to position [1, 0]
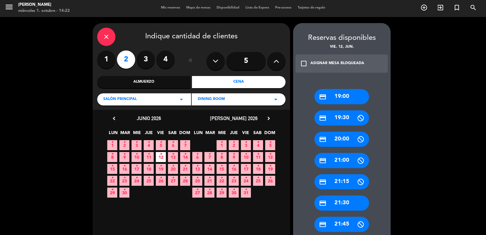
click at [346, 203] on div "credit_card 21:30" at bounding box center [341, 202] width 55 height 15
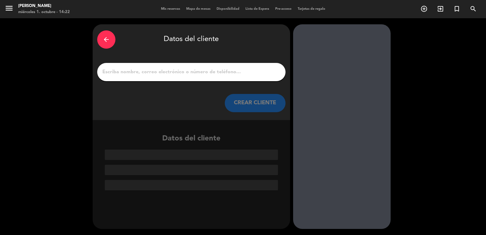
scroll to position [0, 0]
click at [191, 76] on input "1" at bounding box center [191, 72] width 179 height 9
paste input "Jennifer Fernandes y Roque Barone"
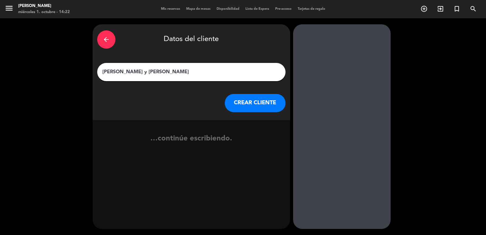
type input "Jennifer Fernandes y Roque Barone"
drag, startPoint x: 270, startPoint y: 103, endPoint x: 261, endPoint y: 98, distance: 9.8
click at [261, 98] on button "CREAR CLIENTE" at bounding box center [255, 103] width 61 height 18
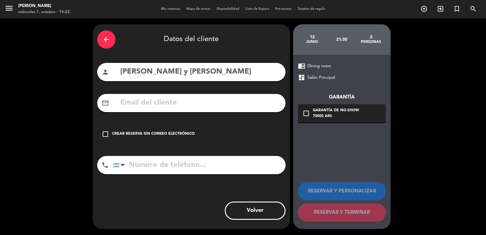
click at [203, 108] on input "text" at bounding box center [200, 103] width 161 height 12
click at [183, 93] on div "arrow_back Datos del cliente person Jennifer Fernandes y Roque Barone mail_outl…" at bounding box center [191, 126] width 197 height 204
drag, startPoint x: 184, startPoint y: 96, endPoint x: 183, endPoint y: 103, distance: 6.9
click at [185, 97] on div "mail_outline" at bounding box center [191, 103] width 188 height 18
click at [180, 105] on input "text" at bounding box center [200, 103] width 161 height 12
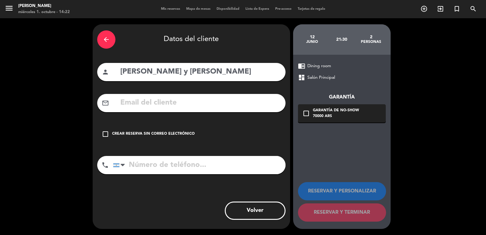
click at [176, 101] on input "text" at bounding box center [200, 103] width 161 height 12
paste input "jenniferfs17@outlook.com"
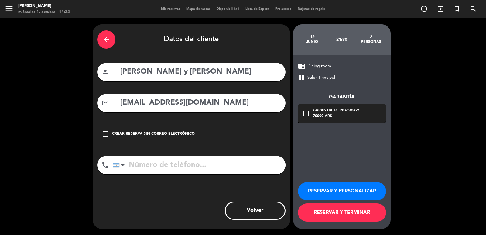
type input "jenniferfs17@outlook.com"
click at [172, 166] on input "tel" at bounding box center [199, 165] width 172 height 18
paste input "+55 11 94059-0245"
type input "+55 11 94059-0245"
click at [321, 112] on div "Garantía de no-show" at bounding box center [336, 111] width 46 height 6
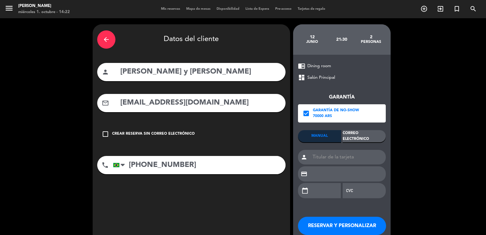
click at [359, 142] on div "Correo Electrónico" at bounding box center [364, 136] width 43 height 12
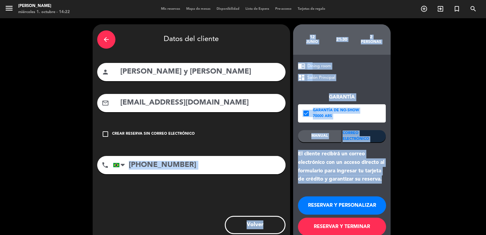
drag, startPoint x: 375, startPoint y: 180, endPoint x: 292, endPoint y: 153, distance: 86.7
click at [292, 153] on div "arrow_back Datos del cliente person Jennifer Fernandes y Roque Barone mail_outl…" at bounding box center [243, 133] width 486 height 231
copy div "Volver 12 junio 21:30 2 personas chrome_reader_mode Dining room dashboard Salón…"
click at [312, 177] on div "El cliente recibirá un correo electrónico con un acceso directo al formulario p…" at bounding box center [342, 167] width 88 height 34
click at [297, 155] on div "chrome_reader_mode Dining room dashboard Salón Principal Garantía check_box Gar…" at bounding box center [341, 149] width 97 height 188
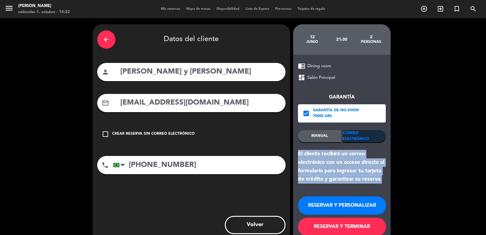
drag, startPoint x: 297, startPoint y: 150, endPoint x: 388, endPoint y: 180, distance: 95.7
click at [387, 179] on div "chrome_reader_mode Dining room dashboard Salón Principal Garantía check_box Gar…" at bounding box center [341, 149] width 97 height 188
drag, startPoint x: 360, startPoint y: 202, endPoint x: 198, endPoint y: 136, distance: 174.3
click at [356, 200] on button "RESERVAR Y PERSONALIZAR" at bounding box center [342, 205] width 88 height 18
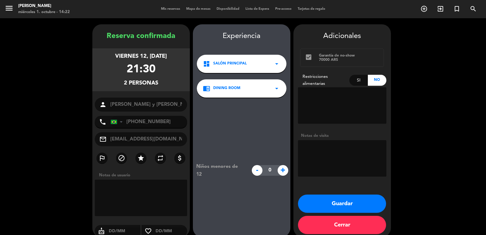
scroll to position [8, 0]
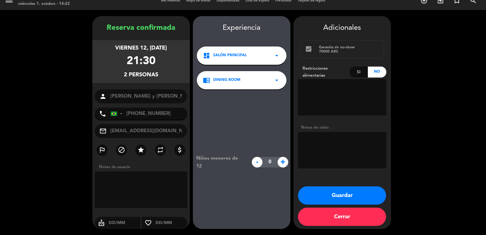
drag, startPoint x: 104, startPoint y: 48, endPoint x: 159, endPoint y: 73, distance: 59.7
click at [158, 72] on div "viernes 12, jun. 2026 21:30 2 personas" at bounding box center [140, 61] width 97 height 43
copy div "viernes 12, jun. 2026 21:30 2 personas"
click at [331, 177] on div "Adicionales check_box Garantía de no-show 70000 ARS Restricciones alimentarias …" at bounding box center [341, 122] width 97 height 213
drag, startPoint x: 332, startPoint y: 196, endPoint x: 271, endPoint y: 166, distance: 67.4
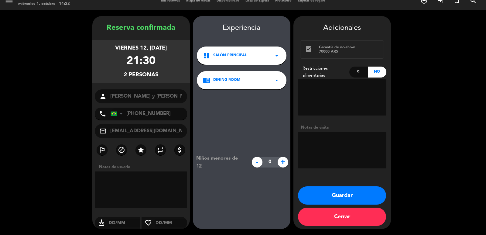
click at [331, 196] on button "Guardar" at bounding box center [342, 195] width 88 height 18
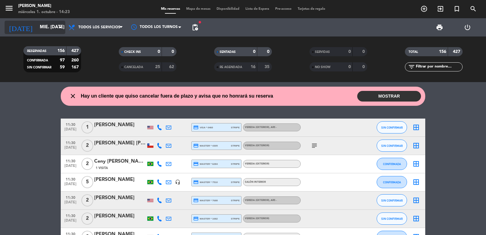
click at [59, 30] on icon "arrow_drop_down" at bounding box center [59, 27] width 7 height 7
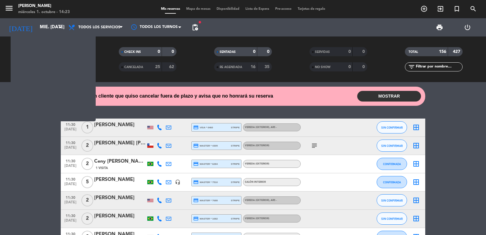
click at [55, 29] on input "mié. 1 oct." at bounding box center [66, 28] width 59 height 12
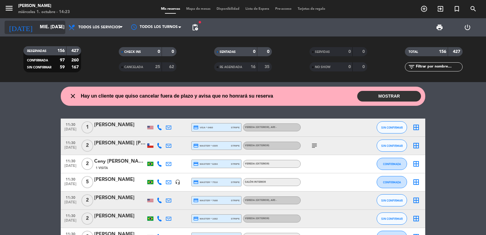
click at [42, 29] on input "mié. 1 oct." at bounding box center [66, 28] width 59 height 12
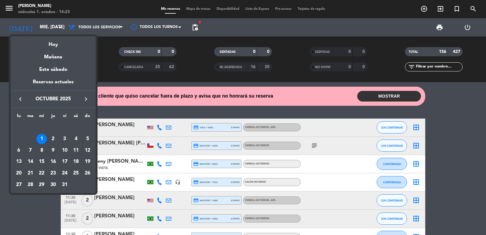
click at [65, 149] on div "10" at bounding box center [65, 150] width 10 height 10
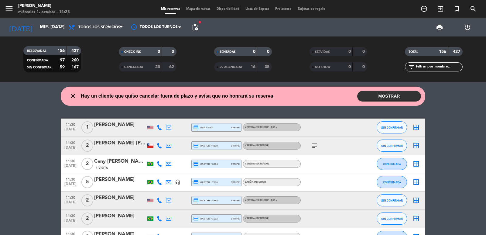
type input "vie. 10 oct."
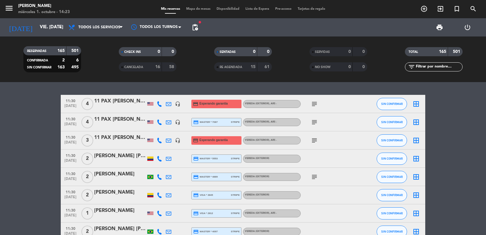
click at [444, 66] on input "text" at bounding box center [438, 66] width 47 height 7
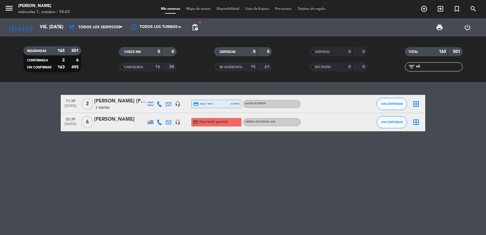
type input "vil"
drag, startPoint x: 119, startPoint y: 130, endPoint x: 115, endPoint y: 126, distance: 5.8
click at [118, 130] on div "22:30 oct. 10 6 Felipe Vila headset_mic credit_card Esperando garantía Vereda (…" at bounding box center [243, 122] width 364 height 18
click at [115, 126] on div at bounding box center [120, 126] width 52 height 5
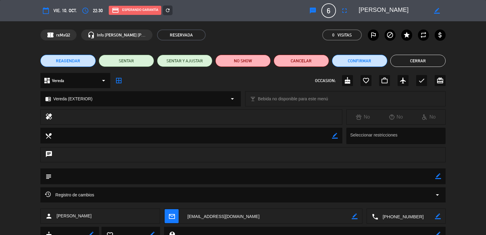
click at [166, 12] on icon "refresh" at bounding box center [167, 10] width 5 height 5
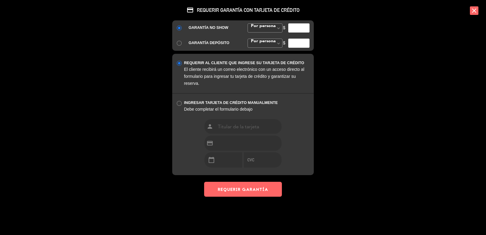
click at [300, 31] on input "number" at bounding box center [298, 27] width 21 height 9
type input "35000"
click at [264, 189] on button "REQUERIR GARANTÍA" at bounding box center [243, 189] width 78 height 15
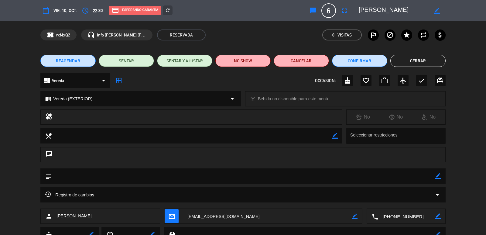
click at [421, 54] on div "REAGENDAR SENTAR SENTAR Y AJUSTAR NO SHOW Cancelar Confirmar Cerrar" at bounding box center [243, 61] width 486 height 24
click at [430, 63] on button "Cerrar" at bounding box center [417, 61] width 55 height 12
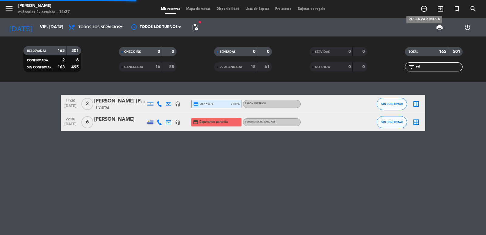
click at [424, 9] on icon "add_circle_outline" at bounding box center [423, 8] width 7 height 7
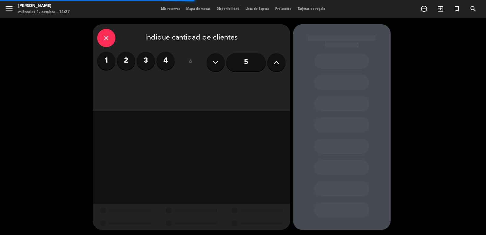
drag, startPoint x: 131, startPoint y: 62, endPoint x: 159, endPoint y: 67, distance: 28.1
click at [132, 64] on label "2" at bounding box center [126, 61] width 18 height 18
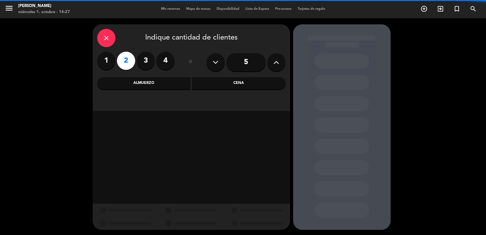
click at [208, 78] on div "Cena" at bounding box center [239, 83] width 94 height 12
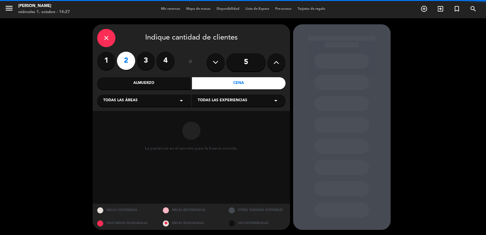
click at [203, 87] on div "Cena" at bounding box center [239, 83] width 94 height 12
click at [153, 101] on div "Todas las áreas arrow_drop_down" at bounding box center [144, 100] width 94 height 12
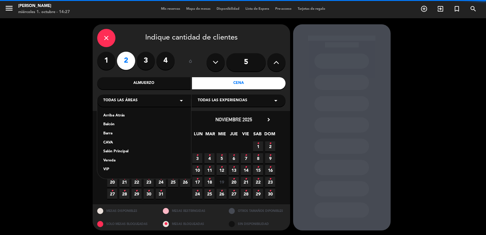
click at [127, 152] on div "Salón Principal" at bounding box center [144, 152] width 82 height 6
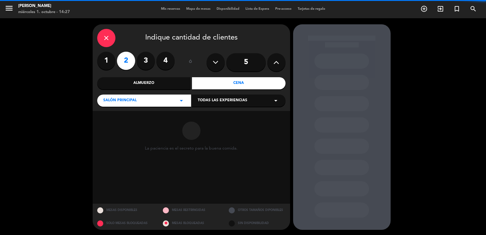
click at [229, 104] on span "Todas las experiencias" at bounding box center [223, 100] width 50 height 6
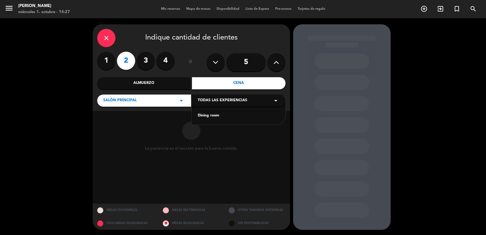
drag, startPoint x: 221, startPoint y: 117, endPoint x: 210, endPoint y: 113, distance: 11.9
click at [220, 117] on div "Dining room" at bounding box center [239, 116] width 82 height 6
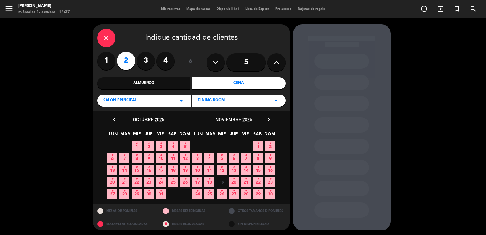
click at [111, 169] on icon "•" at bounding box center [112, 167] width 2 height 10
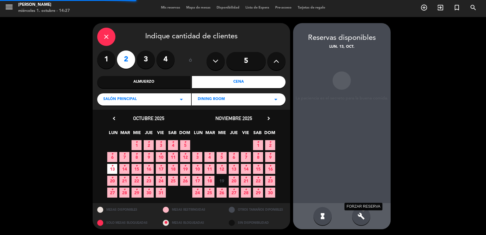
click at [359, 219] on icon "build" at bounding box center [360, 215] width 7 height 7
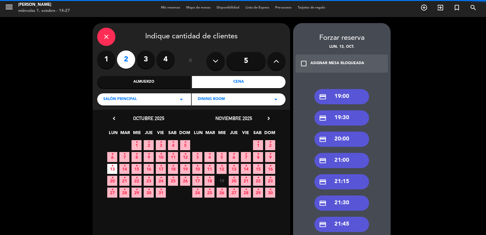
drag, startPoint x: 351, startPoint y: 203, endPoint x: 331, endPoint y: 200, distance: 20.7
click at [351, 203] on div "credit_card 21:30" at bounding box center [341, 202] width 55 height 15
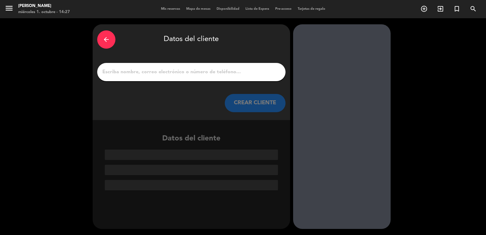
scroll to position [0, 0]
click at [148, 69] on input "1" at bounding box center [191, 72] width 179 height 9
paste input "Alexis Velázquez"
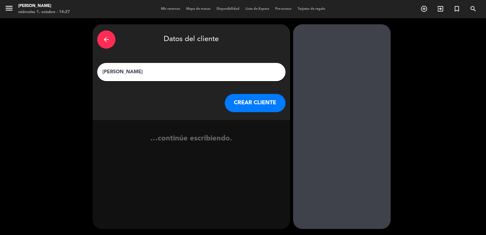
type input "Alexis Velázquez"
click at [230, 101] on button "CREAR CLIENTE" at bounding box center [255, 103] width 61 height 18
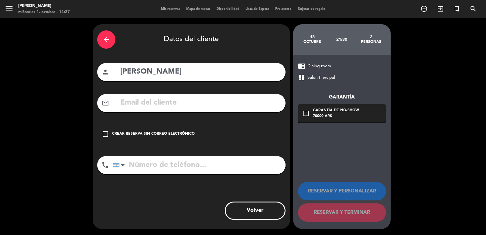
click at [138, 105] on input "text" at bounding box center [200, 103] width 161 height 12
paste input "+1 786 479 1342 ichivelazquez96@gmail.com"
drag, startPoint x: 179, startPoint y: 105, endPoint x: 89, endPoint y: 104, distance: 89.9
click at [89, 104] on div "arrow_back Datos del cliente person Alexis Velázquez mail_outline +1 786 479 13…" at bounding box center [243, 126] width 486 height 217
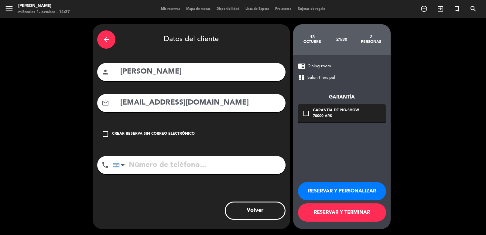
type input "ichivelazquez96@gmail.com"
click at [248, 162] on input "tel" at bounding box center [199, 165] width 172 height 18
paste input "+1 786 479 1342"
type input "+1 786 479 1342"
click at [341, 118] on div "70000 ARS" at bounding box center [336, 116] width 46 height 6
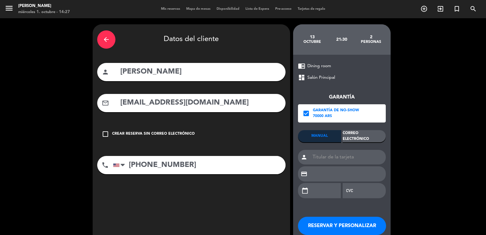
click at [371, 136] on div "Correo Electrónico" at bounding box center [364, 136] width 43 height 12
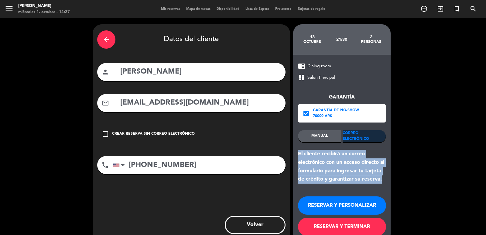
drag, startPoint x: 385, startPoint y: 178, endPoint x: 298, endPoint y: 155, distance: 89.7
click at [298, 155] on div "El cliente recibirá un correo electrónico con un acceso directo al formulario p…" at bounding box center [342, 167] width 88 height 34
copy div "El cliente recibirá un correo electrónico con un acceso directo al formulario p…"
click at [317, 209] on button "RESERVAR Y PERSONALIZAR" at bounding box center [342, 205] width 88 height 18
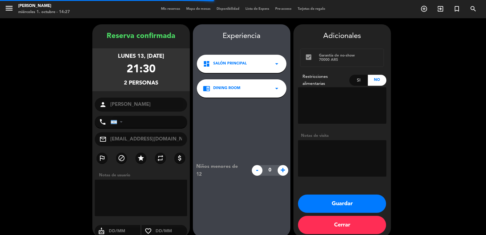
type input "+17864791342"
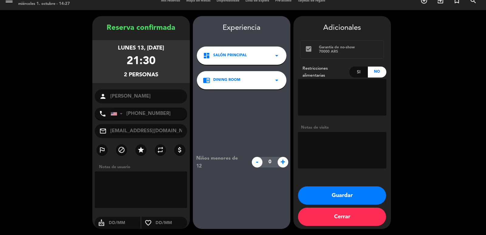
drag, startPoint x: 104, startPoint y: 48, endPoint x: 169, endPoint y: 78, distance: 71.5
click at [168, 77] on div "lunes 13, oct. 2025 21:30 2 personas" at bounding box center [140, 61] width 97 height 43
copy div "lunes 13, oct. 2025 21:30 2 personas"
drag, startPoint x: 351, startPoint y: 202, endPoint x: 158, endPoint y: 75, distance: 230.6
click at [347, 200] on button "Guardar" at bounding box center [342, 195] width 88 height 18
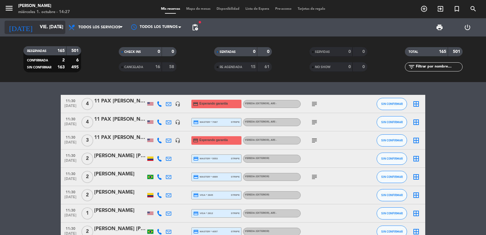
click at [112, 38] on div "RESERVADAS 165 501 CONFIRMADA 2 6 SIN CONFIRMAR 163 495 CHECK INS 0 0 CANCELADA…" at bounding box center [243, 59] width 486 height 46
click at [50, 29] on input "vie. 10 oct." at bounding box center [66, 28] width 59 height 12
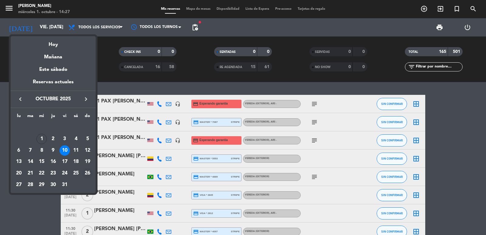
click at [88, 173] on div "26" at bounding box center [87, 173] width 10 height 10
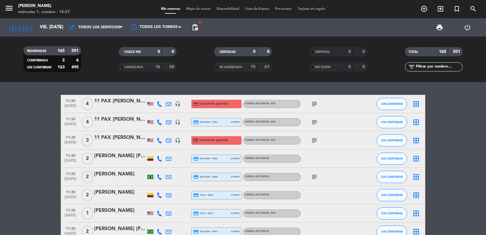
type input "dom. [DATE]"
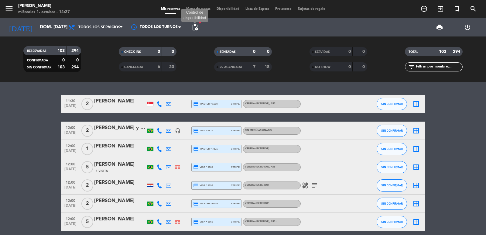
click at [193, 29] on span "pending_actions" at bounding box center [194, 27] width 7 height 7
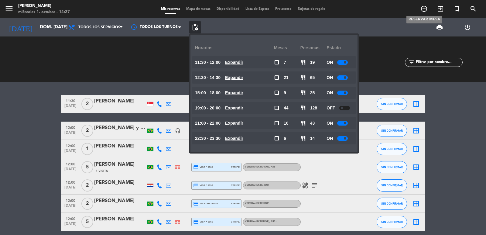
click at [423, 12] on icon "add_circle_outline" at bounding box center [423, 8] width 7 height 7
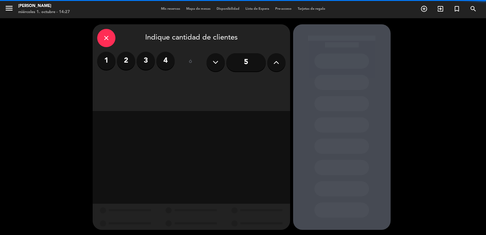
click at [277, 66] on icon at bounding box center [276, 62] width 6 height 9
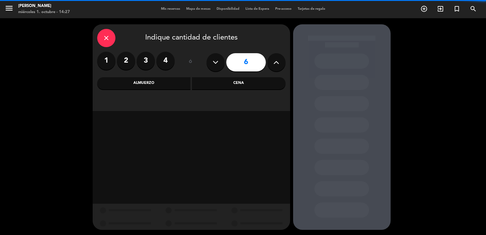
click at [278, 66] on icon at bounding box center [276, 62] width 6 height 9
click at [278, 65] on icon at bounding box center [276, 62] width 6 height 9
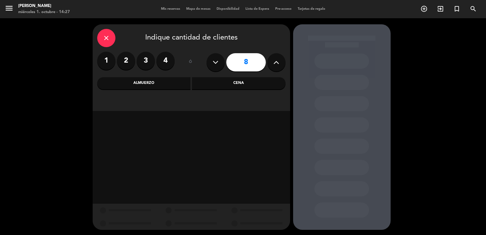
click at [278, 65] on icon at bounding box center [276, 62] width 6 height 9
type input "10"
click at [166, 82] on div "Almuerzo" at bounding box center [144, 83] width 94 height 12
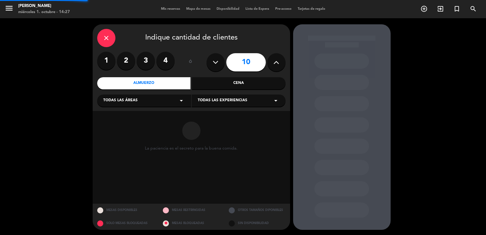
click at [133, 98] on span "Todas las áreas" at bounding box center [120, 100] width 34 height 6
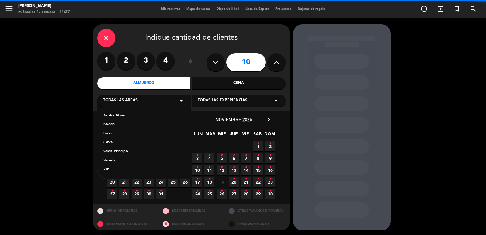
click at [119, 160] on div "Vereda" at bounding box center [144, 161] width 82 height 6
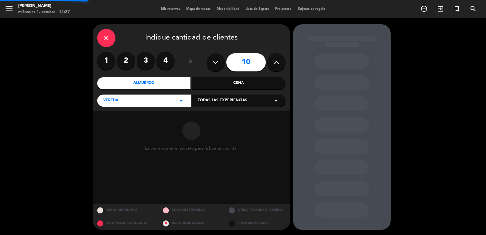
click at [219, 97] on div "Todas las experiencias arrow_drop_down" at bounding box center [239, 100] width 94 height 12
drag, startPoint x: 215, startPoint y: 113, endPoint x: 209, endPoint y: 119, distance: 8.8
click at [214, 113] on div "Sidewalk (OUTDOORS)" at bounding box center [239, 116] width 82 height 6
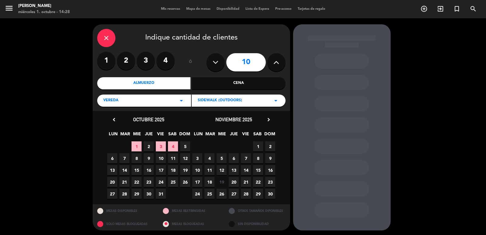
click at [195, 159] on span "3" at bounding box center [197, 158] width 10 height 10
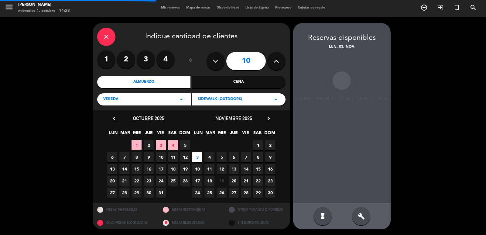
click at [354, 215] on div "build" at bounding box center [361, 216] width 18 height 18
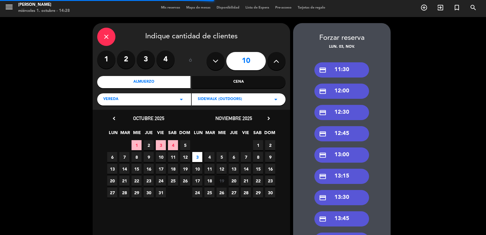
click at [338, 200] on div "credit_card 13:30" at bounding box center [341, 197] width 55 height 15
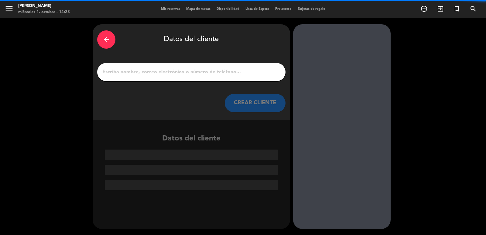
scroll to position [0, 0]
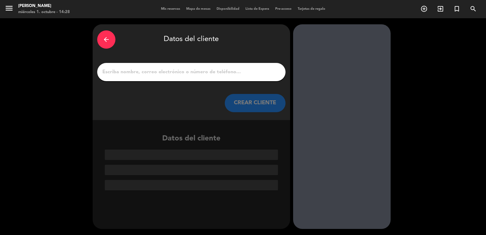
click at [193, 67] on div at bounding box center [191, 72] width 188 height 18
click at [200, 77] on div at bounding box center [191, 72] width 188 height 18
click at [225, 75] on input "1" at bounding box center [191, 72] width 179 height 9
paste input "[PERSON_NAME]"
type input "[PERSON_NAME]"
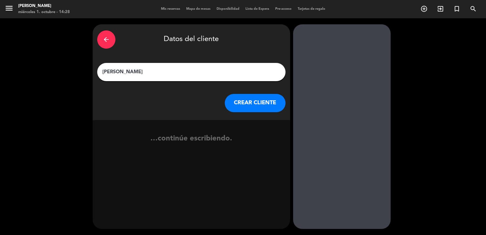
drag, startPoint x: 247, startPoint y: 108, endPoint x: 68, endPoint y: 5, distance: 205.7
click at [245, 108] on button "CREAR CLIENTE" at bounding box center [255, 103] width 61 height 18
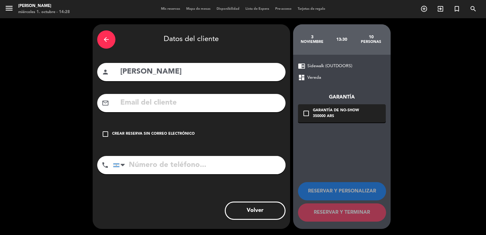
click at [141, 102] on input "text" at bounding box center [200, 103] width 161 height 12
paste input ": [EMAIL_ADDRESS][DOMAIN_NAME]"
drag, startPoint x: 123, startPoint y: 104, endPoint x: 110, endPoint y: 102, distance: 12.9
click at [110, 102] on div "mail_outline : [PERSON_NAME][EMAIL_ADDRESS][DOMAIN_NAME]" at bounding box center [191, 103] width 188 height 18
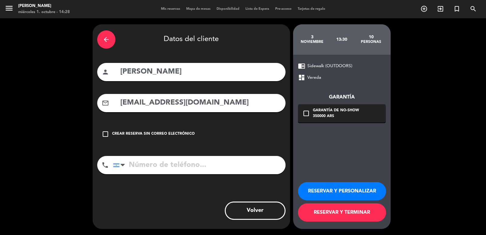
type input "[EMAIL_ADDRESS][DOMAIN_NAME]"
click at [201, 161] on input "tel" at bounding box center [199, 165] width 172 height 18
paste input "+51961867437"
type input "+51961867437"
click at [332, 117] on div "350000 ARS" at bounding box center [336, 116] width 46 height 6
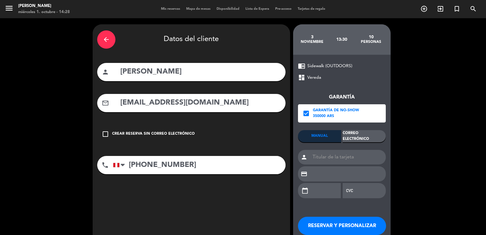
drag, startPoint x: 357, startPoint y: 129, endPoint x: 364, endPoint y: 138, distance: 11.5
click at [358, 131] on div "Garantía check_box Garantía de no-show 350000 ARS MANUAL Correo Electrónico per…" at bounding box center [342, 142] width 88 height 123
click at [365, 139] on div "Correo Electrónico" at bounding box center [364, 136] width 43 height 12
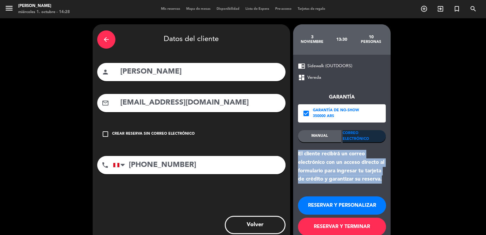
drag, startPoint x: 383, startPoint y: 186, endPoint x: 298, endPoint y: 155, distance: 91.0
click at [298, 155] on div "chrome_reader_mode Sidewalk (OUTDOORS) dashboard Vereda Garantía check_box Gara…" at bounding box center [341, 149] width 97 height 188
copy div "El cliente recibirá un correo electrónico con un acceso directo al formulario p…"
drag, startPoint x: 311, startPoint y: 199, endPoint x: 90, endPoint y: 1, distance: 296.4
click at [305, 196] on button "RESERVAR Y PERSONALIZAR" at bounding box center [342, 205] width 88 height 18
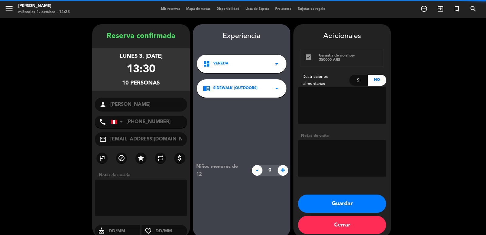
scroll to position [8, 0]
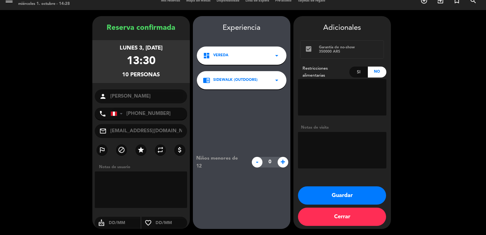
drag, startPoint x: 107, startPoint y: 47, endPoint x: 169, endPoint y: 75, distance: 68.5
click at [169, 75] on div "lunes 3, nov. 2025 13:30 10 personas" at bounding box center [140, 61] width 97 height 43
copy div "lunes 3, nov. 2025 13:30 10 personas"
click at [357, 166] on textarea at bounding box center [342, 150] width 88 height 36
type textarea "exterior"
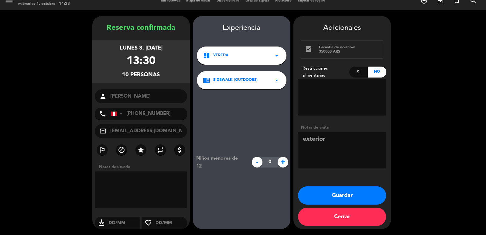
drag, startPoint x: 367, startPoint y: 194, endPoint x: 217, endPoint y: 58, distance: 203.2
click at [367, 194] on button "Guardar" at bounding box center [342, 195] width 88 height 18
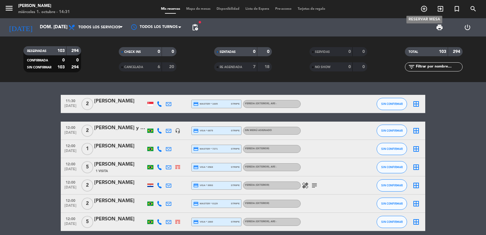
click at [422, 10] on icon "add_circle_outline" at bounding box center [423, 8] width 7 height 7
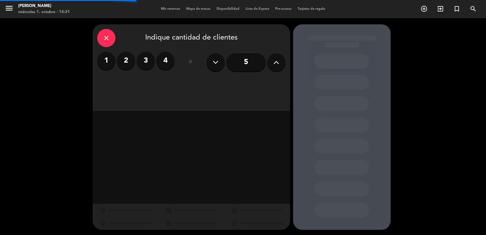
click at [163, 62] on label "4" at bounding box center [165, 61] width 18 height 18
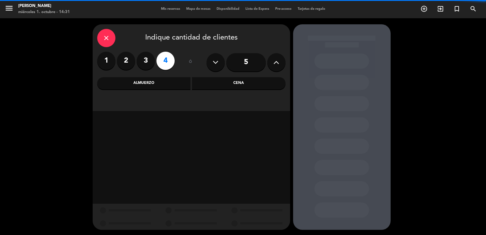
drag, startPoint x: 237, startPoint y: 85, endPoint x: 227, endPoint y: 91, distance: 12.0
click at [237, 85] on div "Cena" at bounding box center [239, 83] width 94 height 12
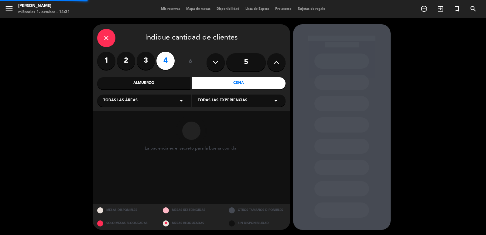
click at [156, 101] on div "Todas las áreas arrow_drop_down" at bounding box center [144, 100] width 94 height 12
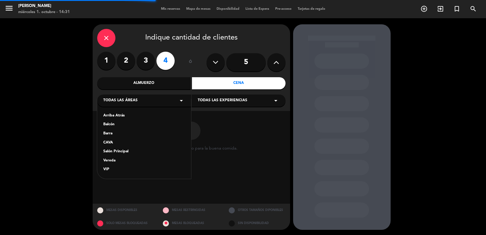
click at [129, 153] on div "Salón Principal" at bounding box center [144, 152] width 82 height 6
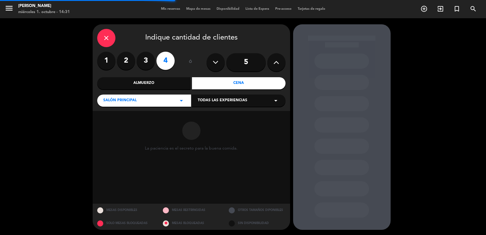
click at [210, 101] on span "Todas las experiencias" at bounding box center [223, 100] width 50 height 6
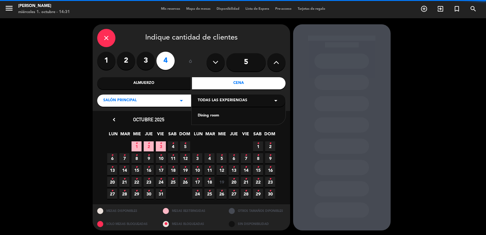
click at [211, 112] on div "Dining room" at bounding box center [239, 112] width 94 height 26
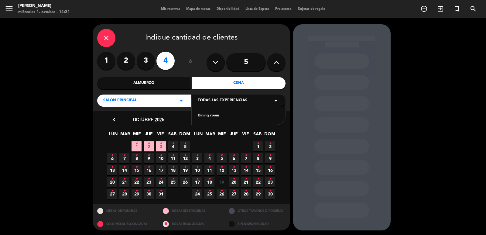
click at [210, 115] on div "Dining room" at bounding box center [239, 116] width 82 height 6
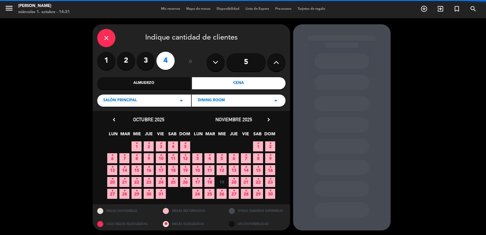
click at [269, 119] on icon "chevron_right" at bounding box center [268, 119] width 6 height 6
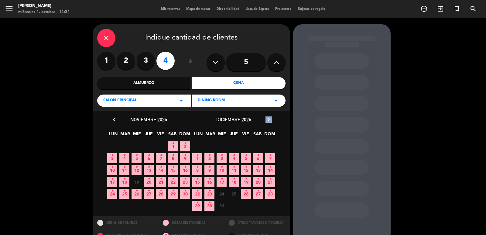
click at [269, 119] on icon "chevron_right" at bounding box center [268, 119] width 6 height 6
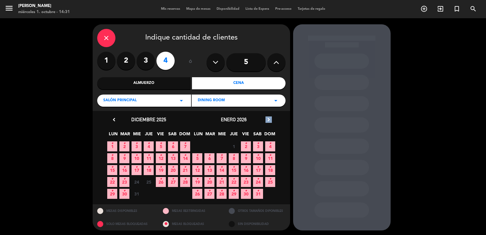
click at [269, 119] on icon "chevron_right" at bounding box center [268, 119] width 6 height 6
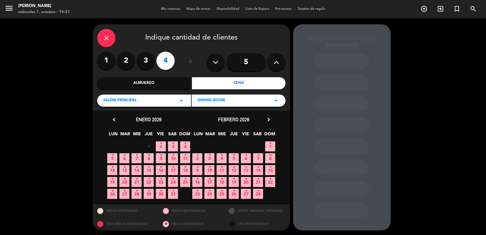
click at [224, 183] on span "18 •" at bounding box center [222, 182] width 10 height 10
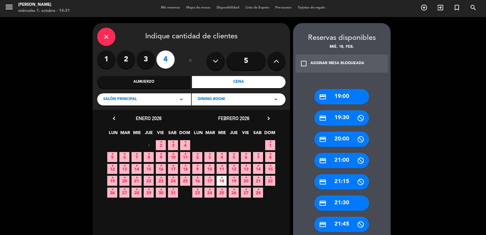
drag, startPoint x: 351, startPoint y: 98, endPoint x: 325, endPoint y: 100, distance: 25.9
click at [350, 98] on div "credit_card 19:00" at bounding box center [341, 96] width 55 height 15
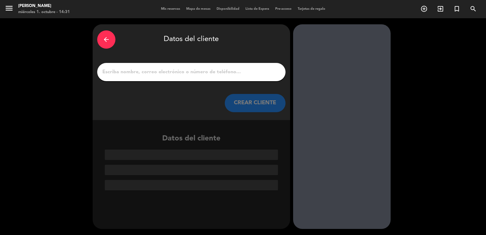
scroll to position [0, 0]
click at [198, 70] on input "1" at bounding box center [191, 72] width 179 height 9
paste input "Grant Smith"
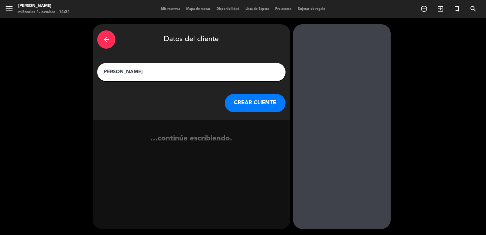
type input "Grant Smith"
click at [244, 104] on button "CREAR CLIENTE" at bounding box center [255, 103] width 61 height 18
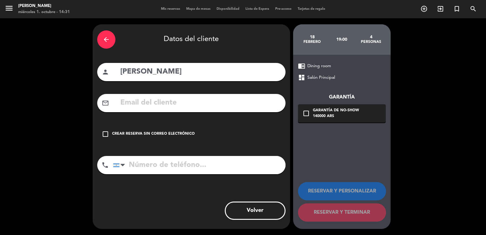
click at [208, 104] on input "text" at bounding box center [200, 103] width 161 height 12
paste input "Heather.schermann@gmail.com"
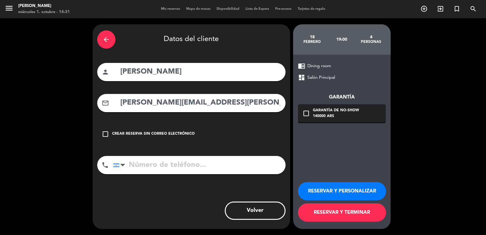
type input "Heather.schermann@gmail.com"
click at [225, 164] on input "tel" at bounding box center [199, 165] width 172 height 18
paste input "+1 (916) 662-2220"
type input "+1 (916) 662-2220"
drag, startPoint x: 369, startPoint y: 118, endPoint x: 368, endPoint y: 122, distance: 4.6
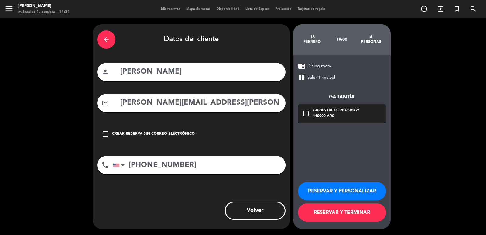
click at [368, 118] on div "check_box_outline_blank Garantía de no-show 140000 ARS" at bounding box center [342, 113] width 88 height 18
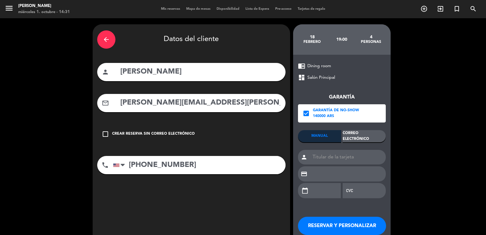
click at [364, 134] on div "Correo Electrónico" at bounding box center [364, 136] width 43 height 12
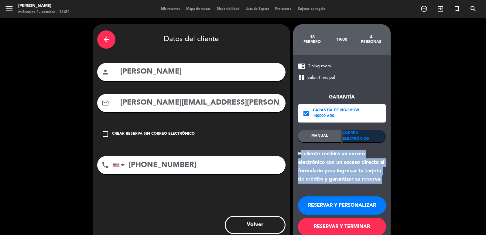
drag, startPoint x: 383, startPoint y: 179, endPoint x: 299, endPoint y: 154, distance: 87.6
click at [299, 154] on div "El cliente recibirá un correo electrónico con un acceso directo al formulario p…" at bounding box center [342, 167] width 88 height 34
copy div "El cliente recibirá un correo electrónico con un acceso directo al formulario p…"
drag, startPoint x: 338, startPoint y: 204, endPoint x: 179, endPoint y: 109, distance: 184.9
click at [331, 202] on button "RESERVAR Y PERSONALIZAR" at bounding box center [342, 205] width 88 height 18
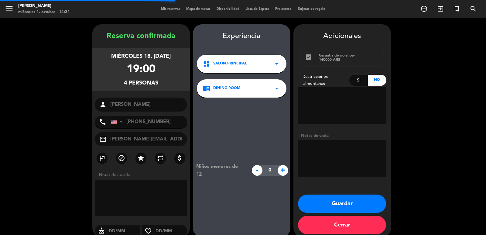
scroll to position [8, 0]
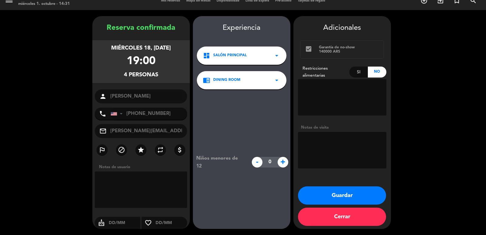
drag, startPoint x: 104, startPoint y: 46, endPoint x: 174, endPoint y: 80, distance: 77.3
click at [164, 77] on div "miércoles 18, feb. 2026 19:00 4 personas" at bounding box center [140, 61] width 97 height 43
copy div "miércoles 18, feb. 2026 19:00 4 personas"
click at [320, 193] on button "Guardar" at bounding box center [342, 195] width 88 height 18
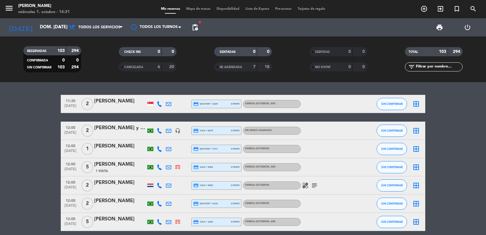
click at [420, 14] on span "add_circle_outline" at bounding box center [424, 9] width 16 height 10
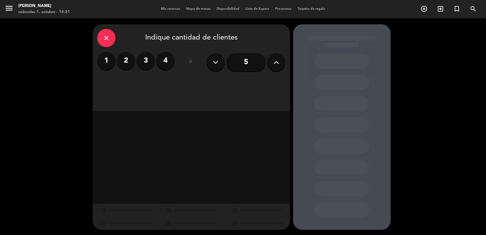
drag, startPoint x: 106, startPoint y: 61, endPoint x: 216, endPoint y: 96, distance: 115.0
click at [106, 61] on label "1" at bounding box center [106, 61] width 18 height 18
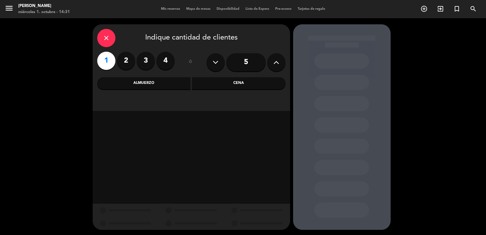
click at [220, 84] on div "Cena" at bounding box center [239, 83] width 94 height 12
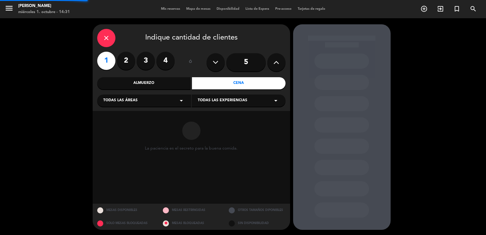
click at [186, 100] on div "Todas las áreas arrow_drop_down" at bounding box center [144, 100] width 94 height 12
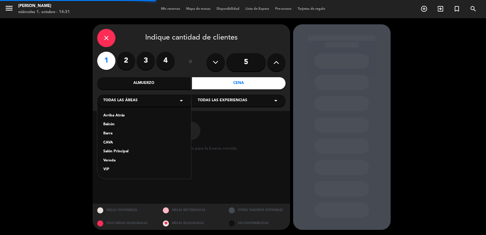
click at [125, 150] on div "Salón Principal" at bounding box center [144, 152] width 82 height 6
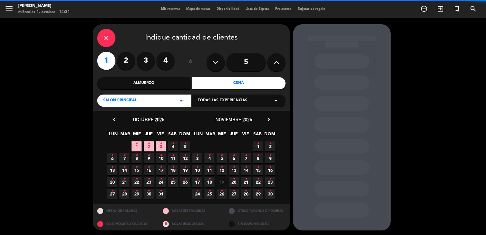
drag, startPoint x: 196, startPoint y: 99, endPoint x: 202, endPoint y: 107, distance: 9.8
click at [196, 99] on div "Todas las experiencias arrow_drop_down" at bounding box center [239, 100] width 94 height 12
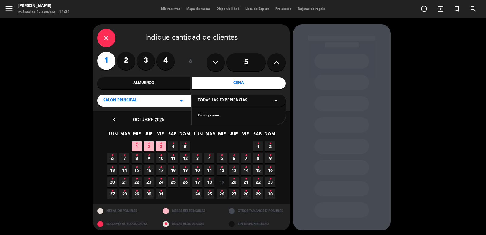
click at [209, 116] on div "Dining room" at bounding box center [239, 116] width 82 height 6
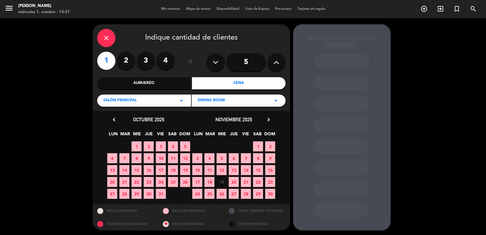
click at [139, 160] on span "8" at bounding box center [136, 158] width 10 height 10
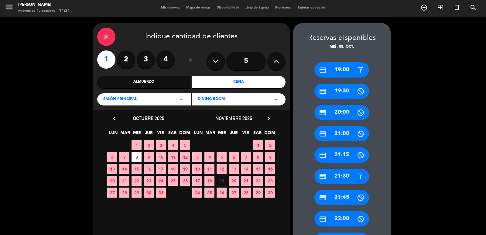
drag, startPoint x: 348, startPoint y: 71, endPoint x: 230, endPoint y: 69, distance: 117.8
click at [347, 71] on div "credit_card 19:00" at bounding box center [341, 69] width 55 height 15
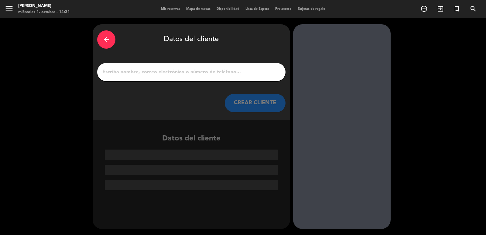
click at [205, 73] on input "1" at bounding box center [191, 72] width 179 height 9
paste input "Polyana Santos Oliveira"
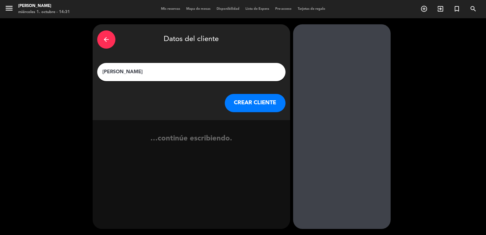
type input "Polyana Santos Oliveira"
click at [251, 104] on button "CREAR CLIENTE" at bounding box center [255, 103] width 61 height 18
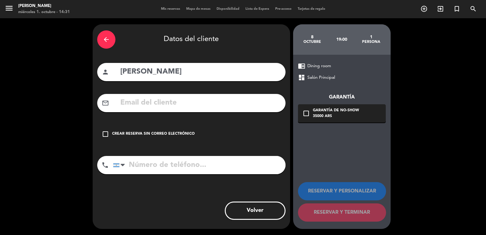
click at [162, 108] on input "text" at bounding box center [200, 103] width 161 height 12
paste input "polyfono@hotmail.com"
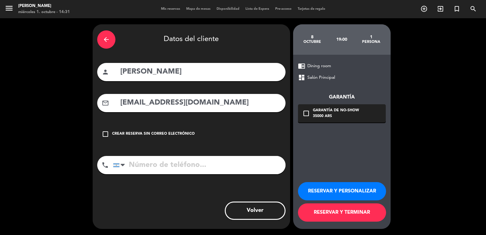
type input "polyfono@hotmail.com"
click at [159, 159] on input "tel" at bounding box center [199, 165] width 172 height 18
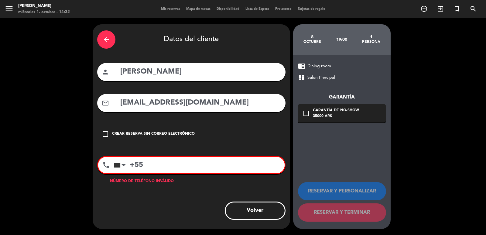
paste input "71-991274288"
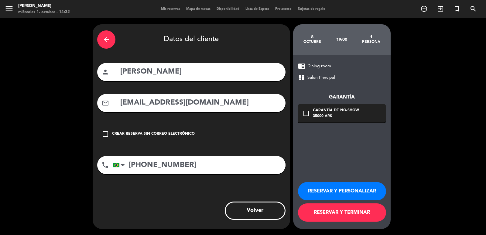
type input "+5571-991274288"
click at [336, 114] on div "35000 ARS" at bounding box center [336, 116] width 46 height 6
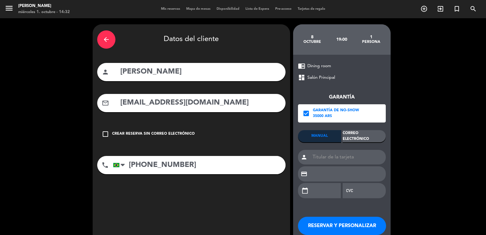
click at [353, 133] on div "Correo Electrónico" at bounding box center [364, 136] width 43 height 12
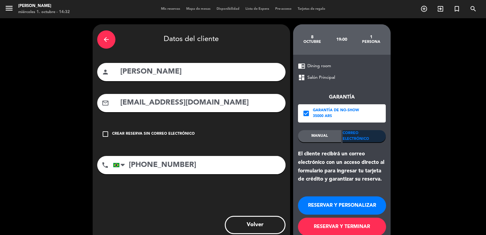
drag, startPoint x: 358, startPoint y: 205, endPoint x: 309, endPoint y: 191, distance: 50.3
click at [358, 205] on button "RESERVAR Y PERSONALIZAR" at bounding box center [342, 205] width 88 height 18
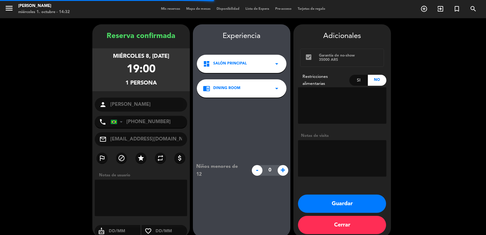
scroll to position [8, 0]
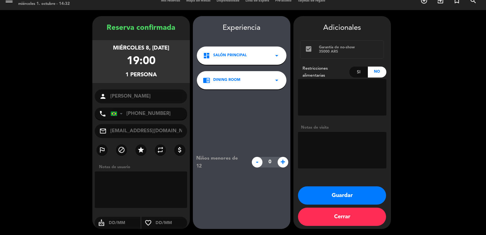
drag, startPoint x: 98, startPoint y: 45, endPoint x: 162, endPoint y: 77, distance: 71.2
click at [162, 77] on div "miércoles 8, oct. 2025 19:00 1 persona" at bounding box center [140, 61] width 97 height 43
copy div "miércoles 8, oct. 2025 19:00 1 persona"
drag, startPoint x: 351, startPoint y: 197, endPoint x: 82, endPoint y: 3, distance: 331.7
click at [351, 197] on button "Guardar" at bounding box center [342, 195] width 88 height 18
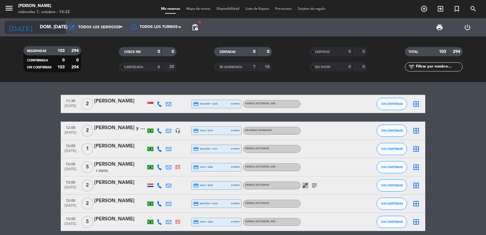
click at [46, 29] on input "dom. [DATE]" at bounding box center [66, 28] width 59 height 12
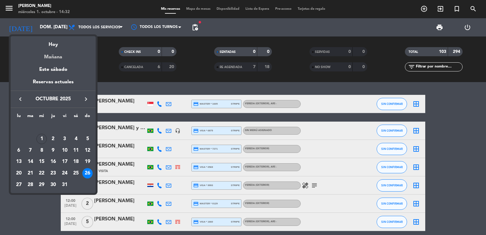
click at [54, 59] on div "Mañana" at bounding box center [53, 55] width 85 height 12
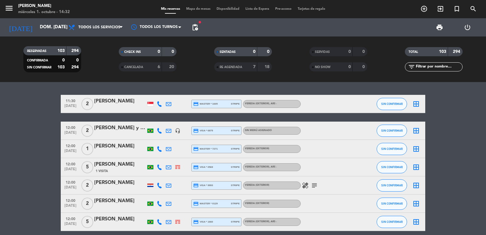
type input "jue. 2 oct."
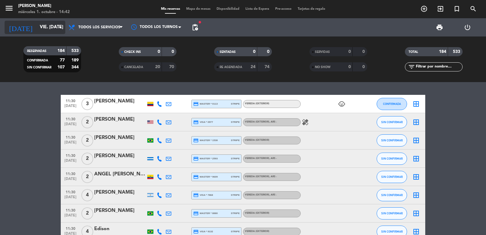
click at [50, 23] on input "vie. [DATE]" at bounding box center [66, 28] width 59 height 12
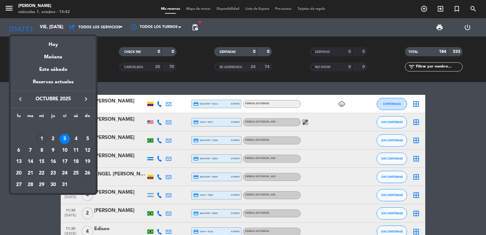
click at [87, 176] on div "26" at bounding box center [87, 173] width 10 height 10
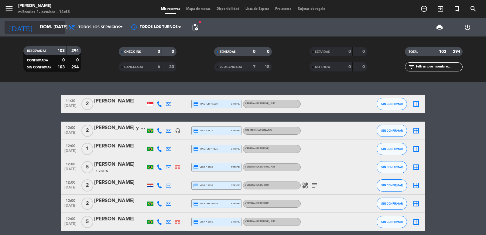
click at [41, 26] on input "dom. [DATE]" at bounding box center [66, 28] width 59 height 12
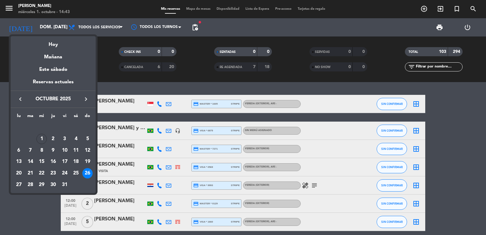
drag, startPoint x: 42, startPoint y: 184, endPoint x: 40, endPoint y: 179, distance: 5.6
click at [42, 184] on div "29" at bounding box center [41, 184] width 10 height 10
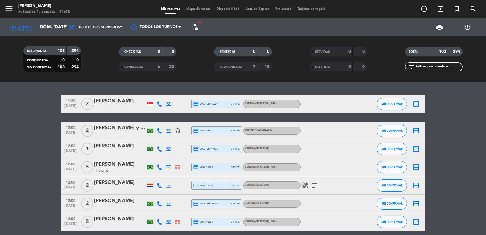
type input "mié. [DATE]"
